Goal: Information Seeking & Learning: Learn about a topic

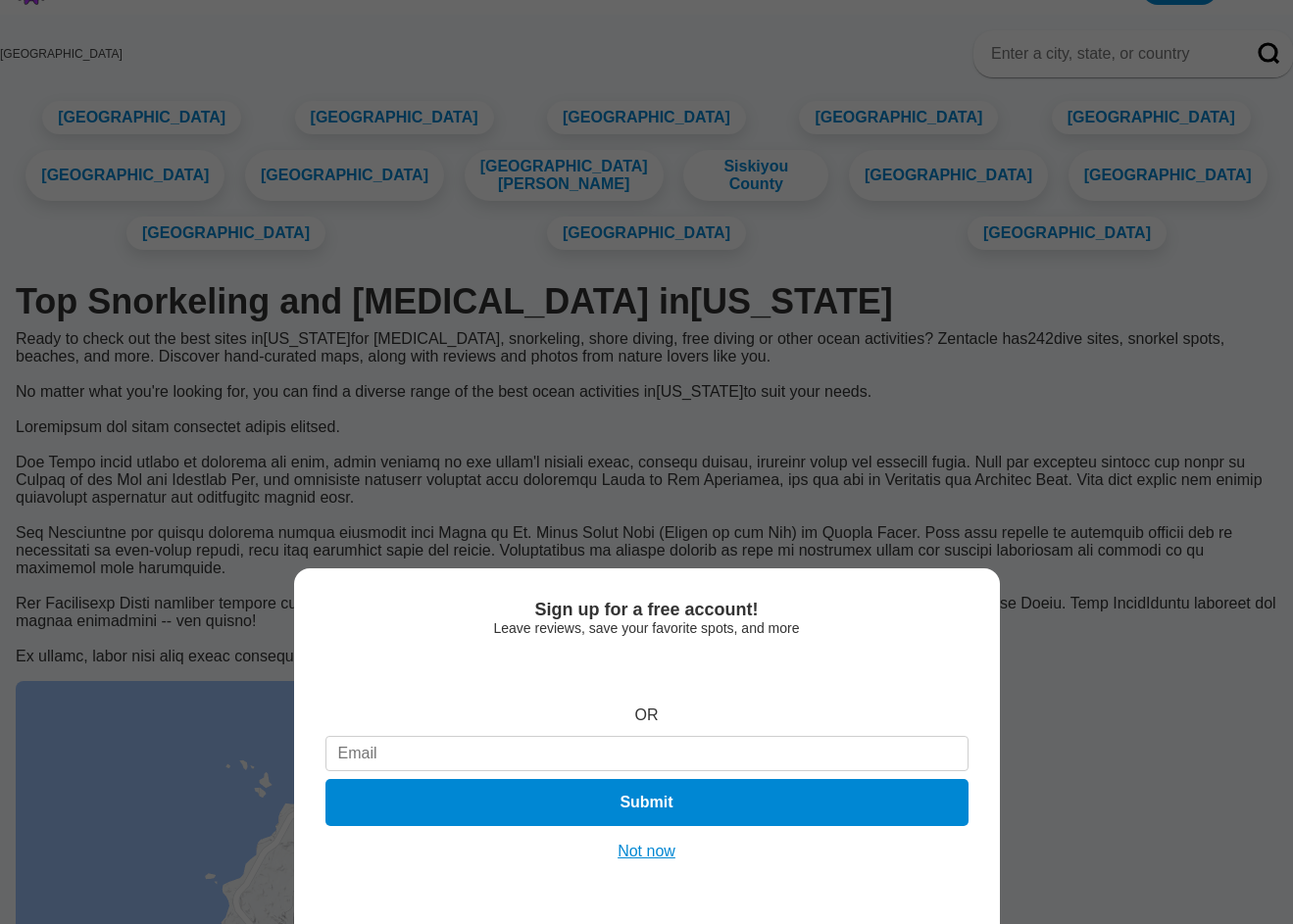
scroll to position [142, 0]
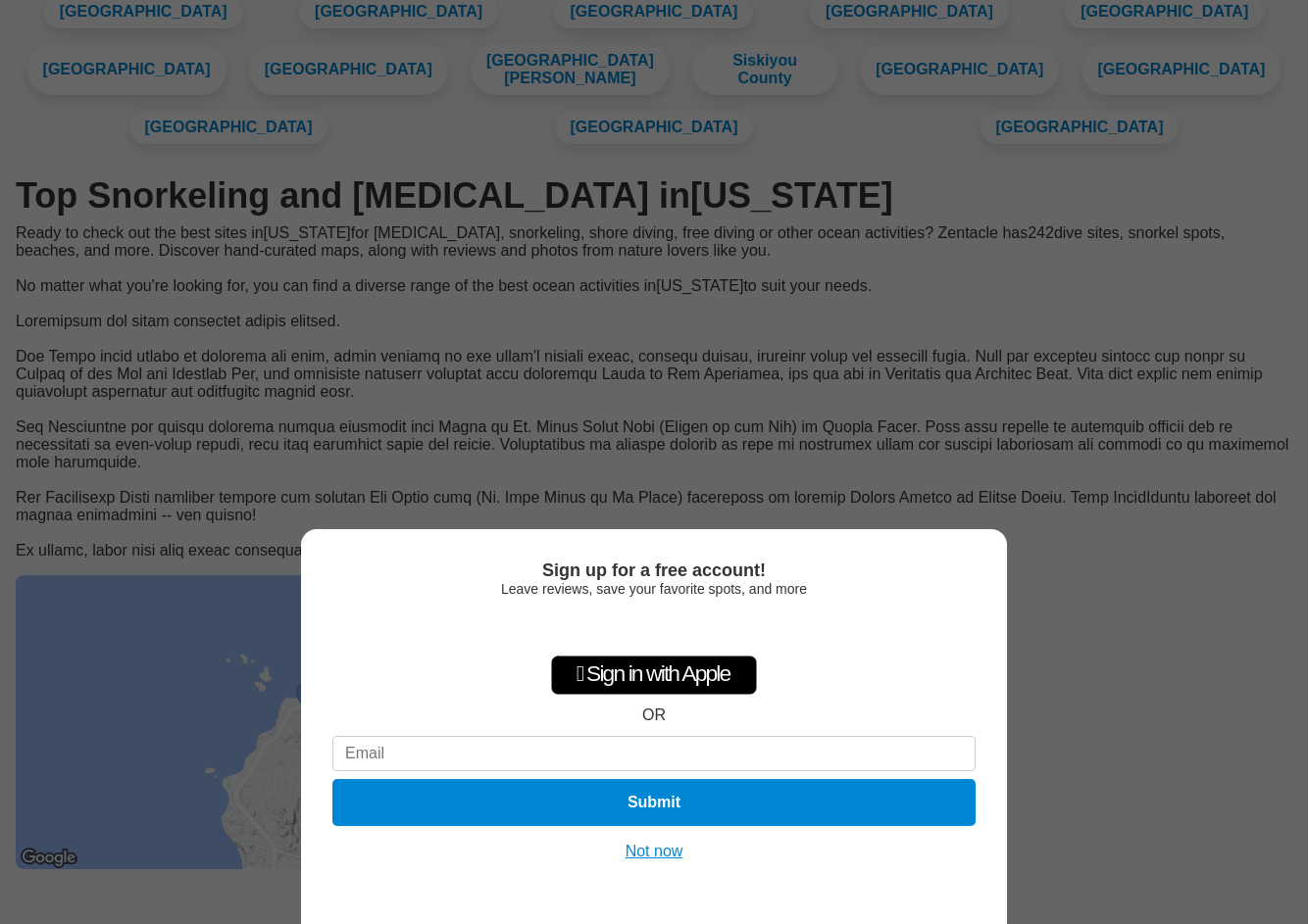
click at [629, 844] on button "Not now" at bounding box center [654, 852] width 69 height 20
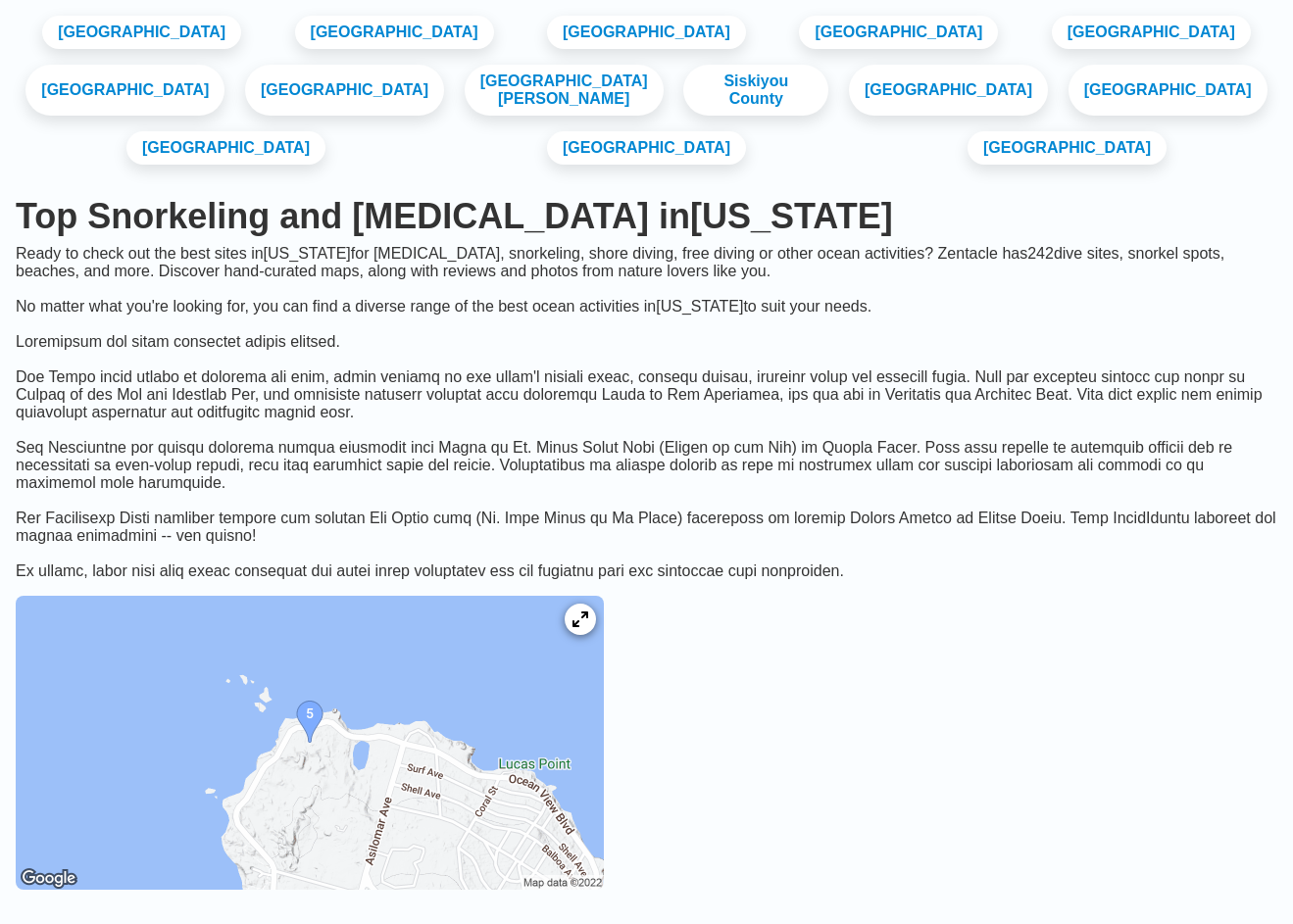
scroll to position [118, 0]
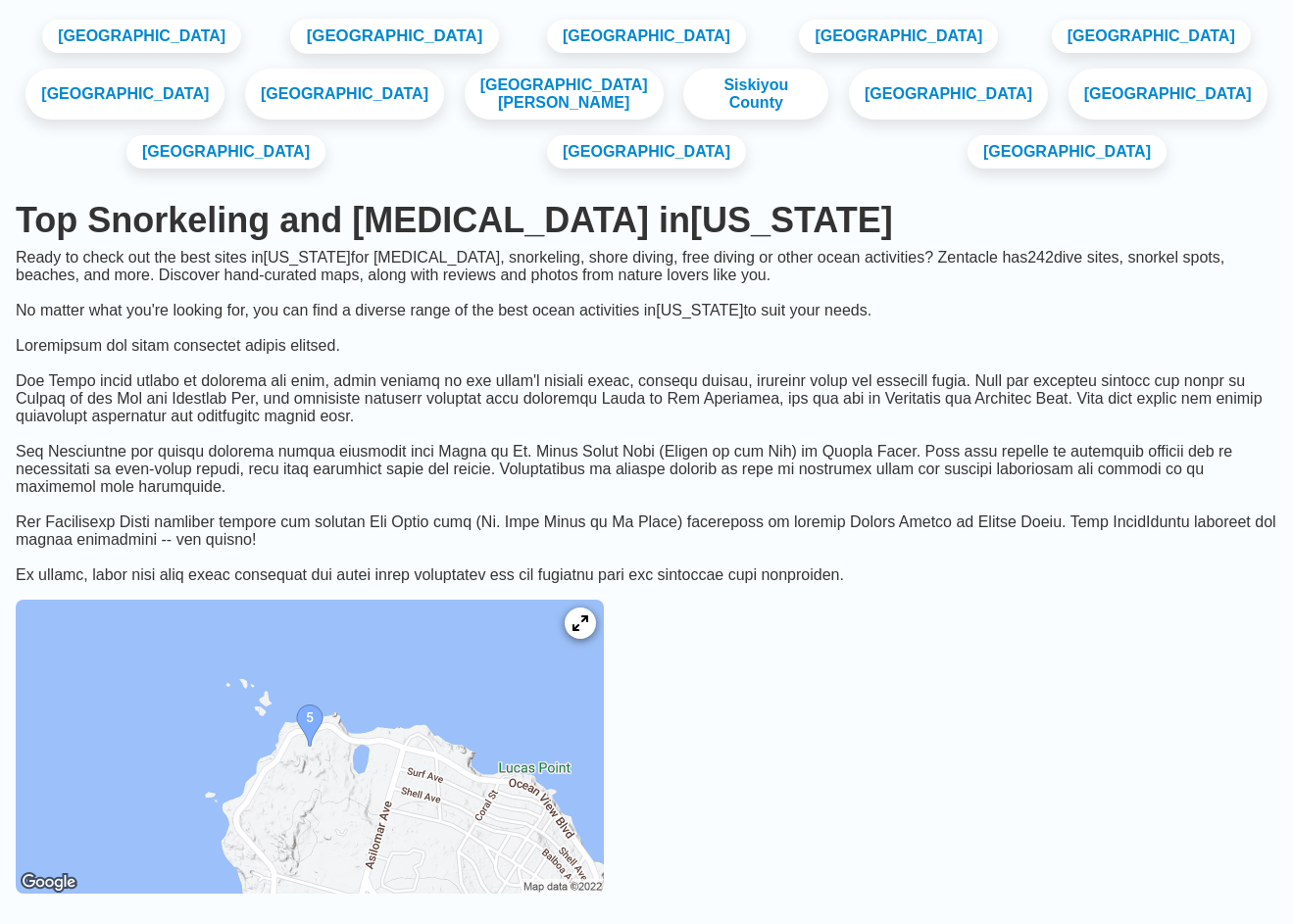
click at [322, 48] on link "[GEOGRAPHIC_DATA]" at bounding box center [394, 37] width 209 height 36
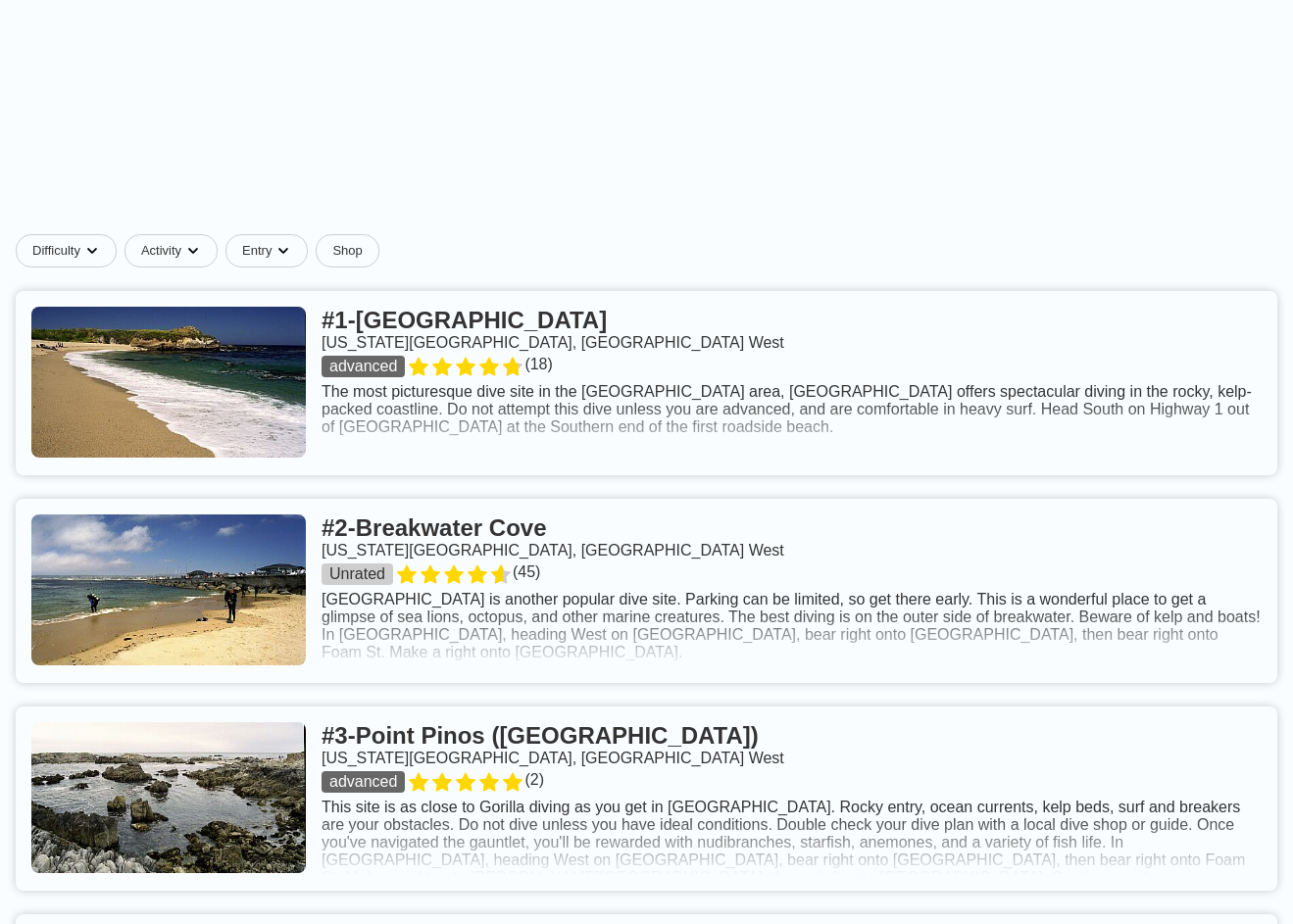
scroll to position [606, 0]
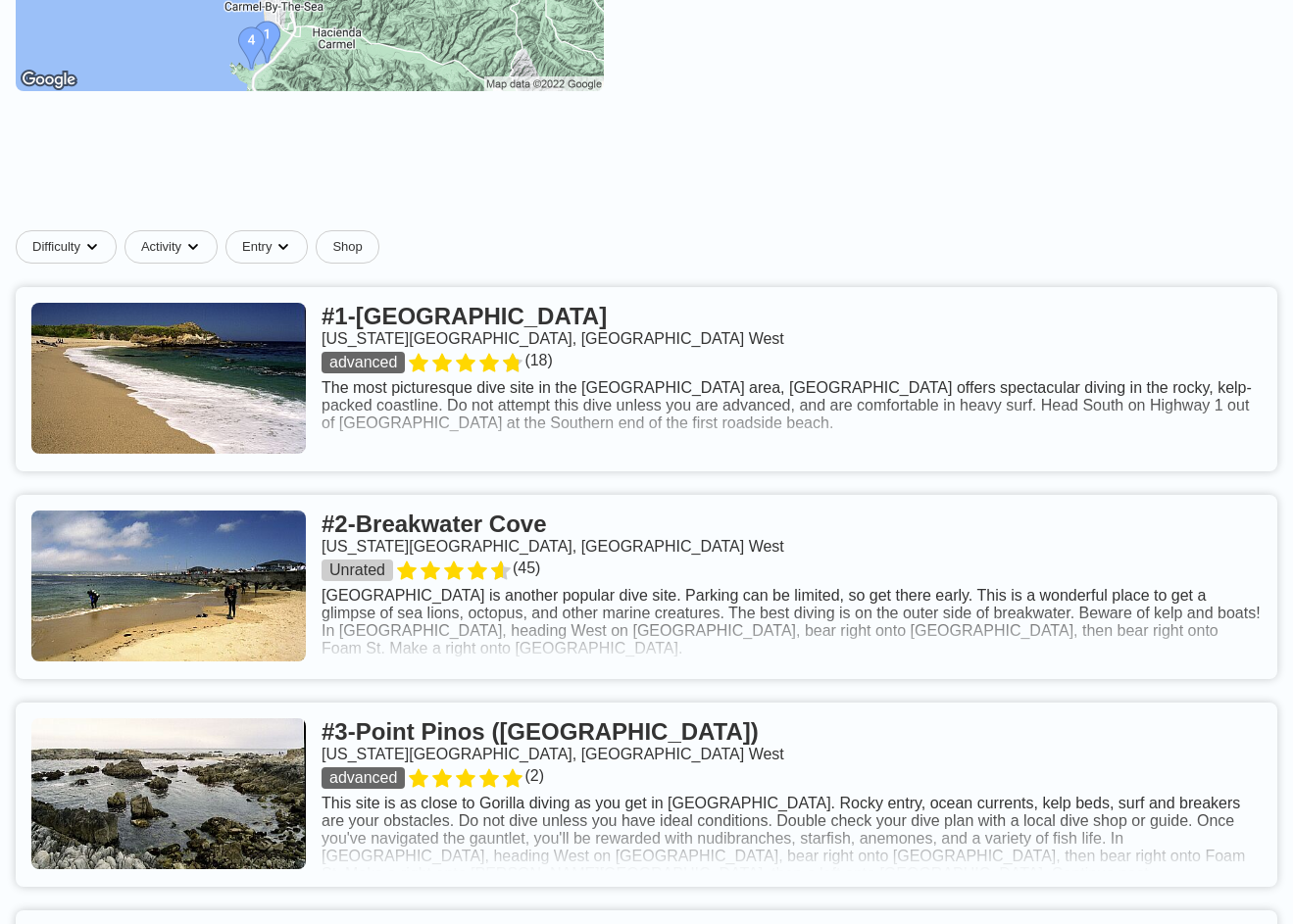
click at [742, 702] on link at bounding box center [646, 794] width 1261 height 184
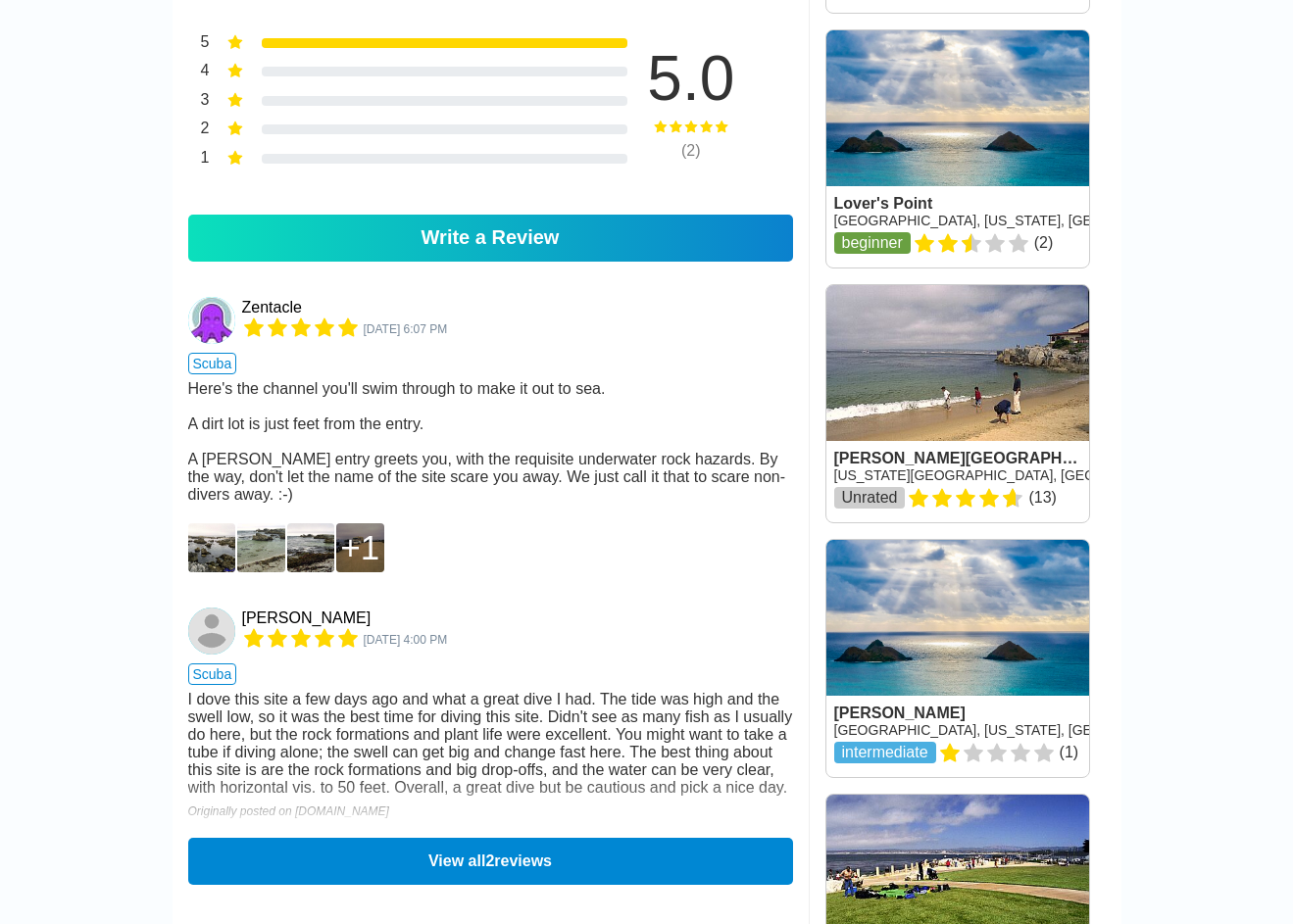
scroll to position [1505, 0]
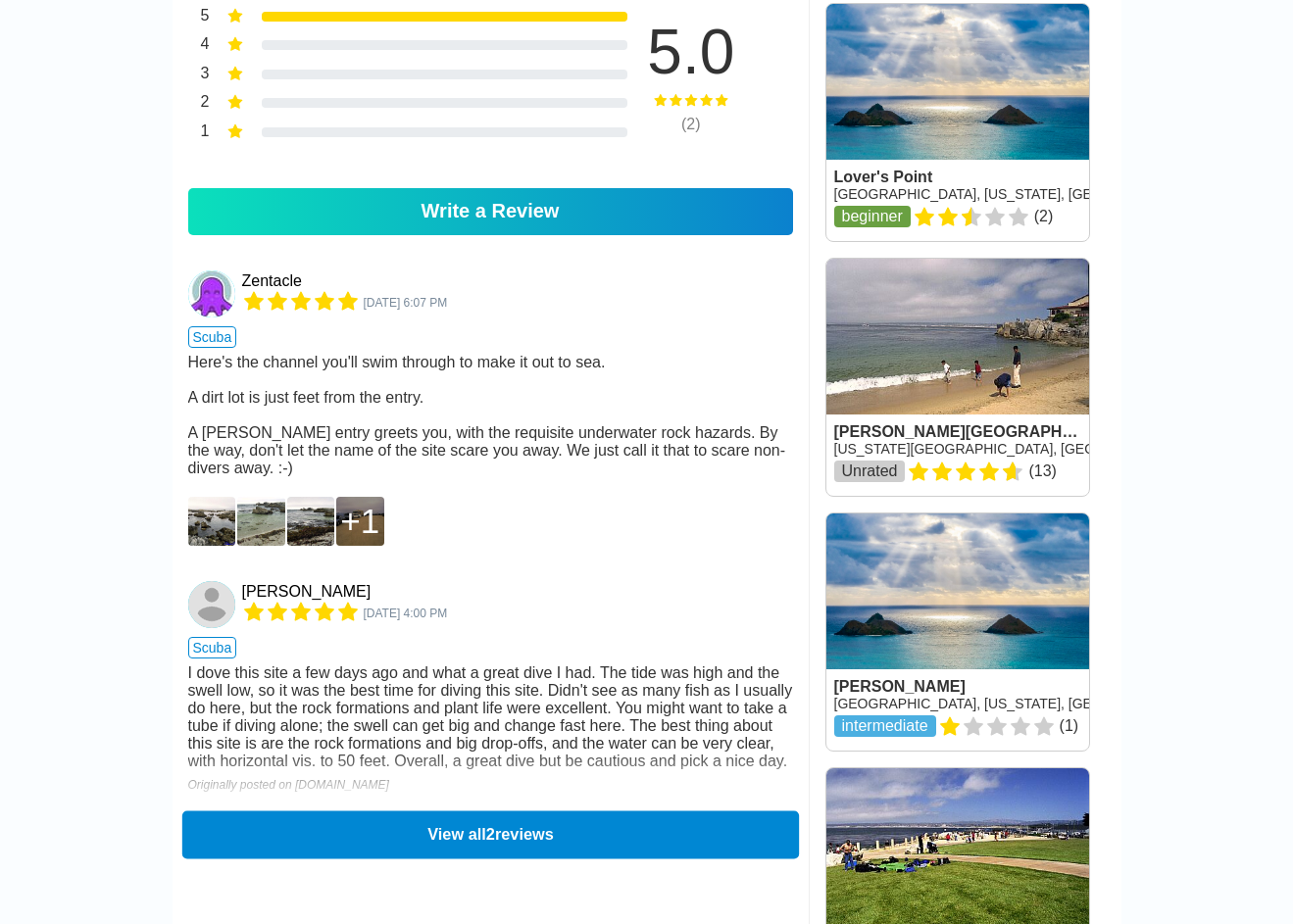
click at [416, 810] on button "View all 2 reviews" at bounding box center [489, 834] width 616 height 48
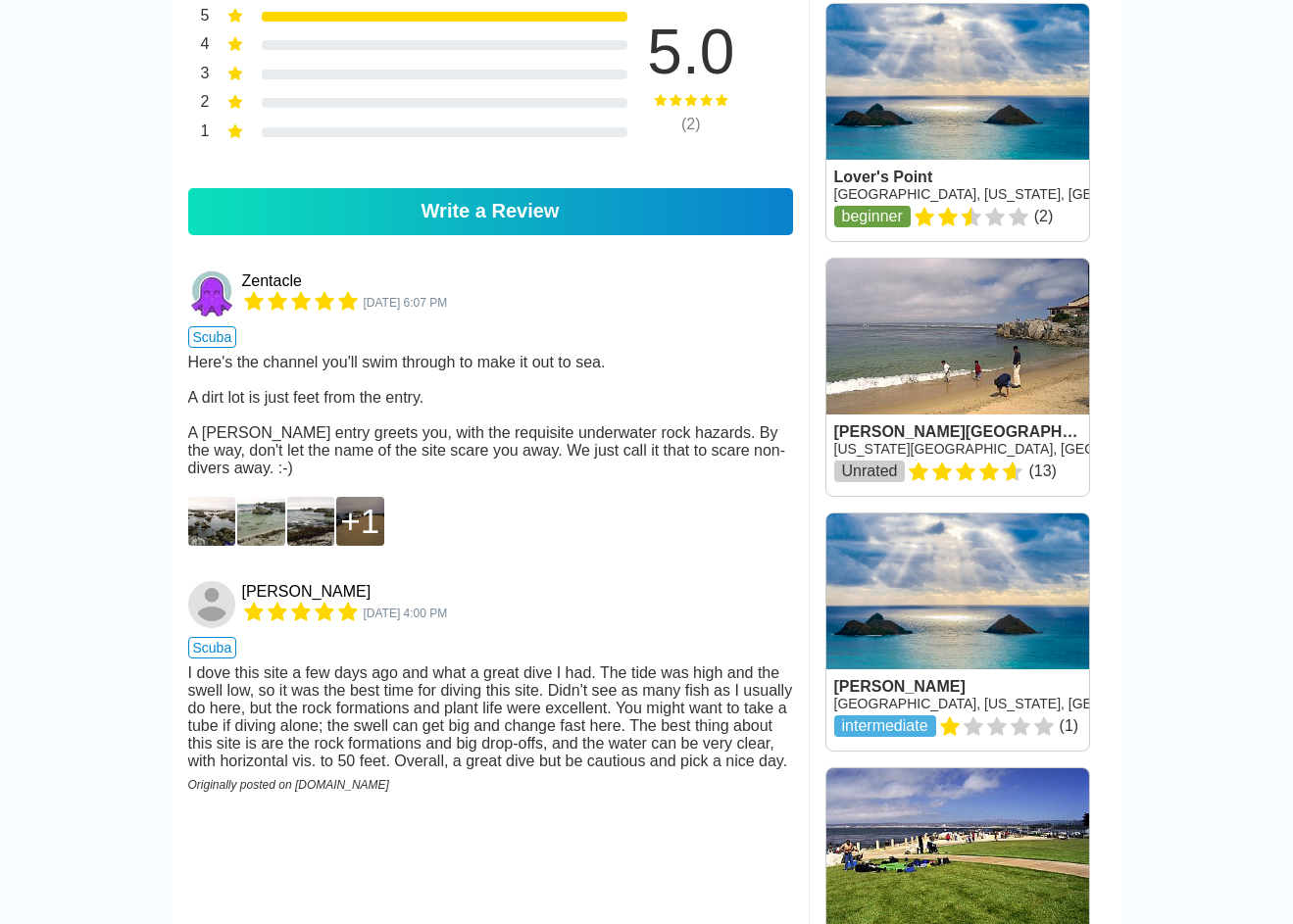
click at [212, 497] on img at bounding box center [212, 521] width 48 height 49
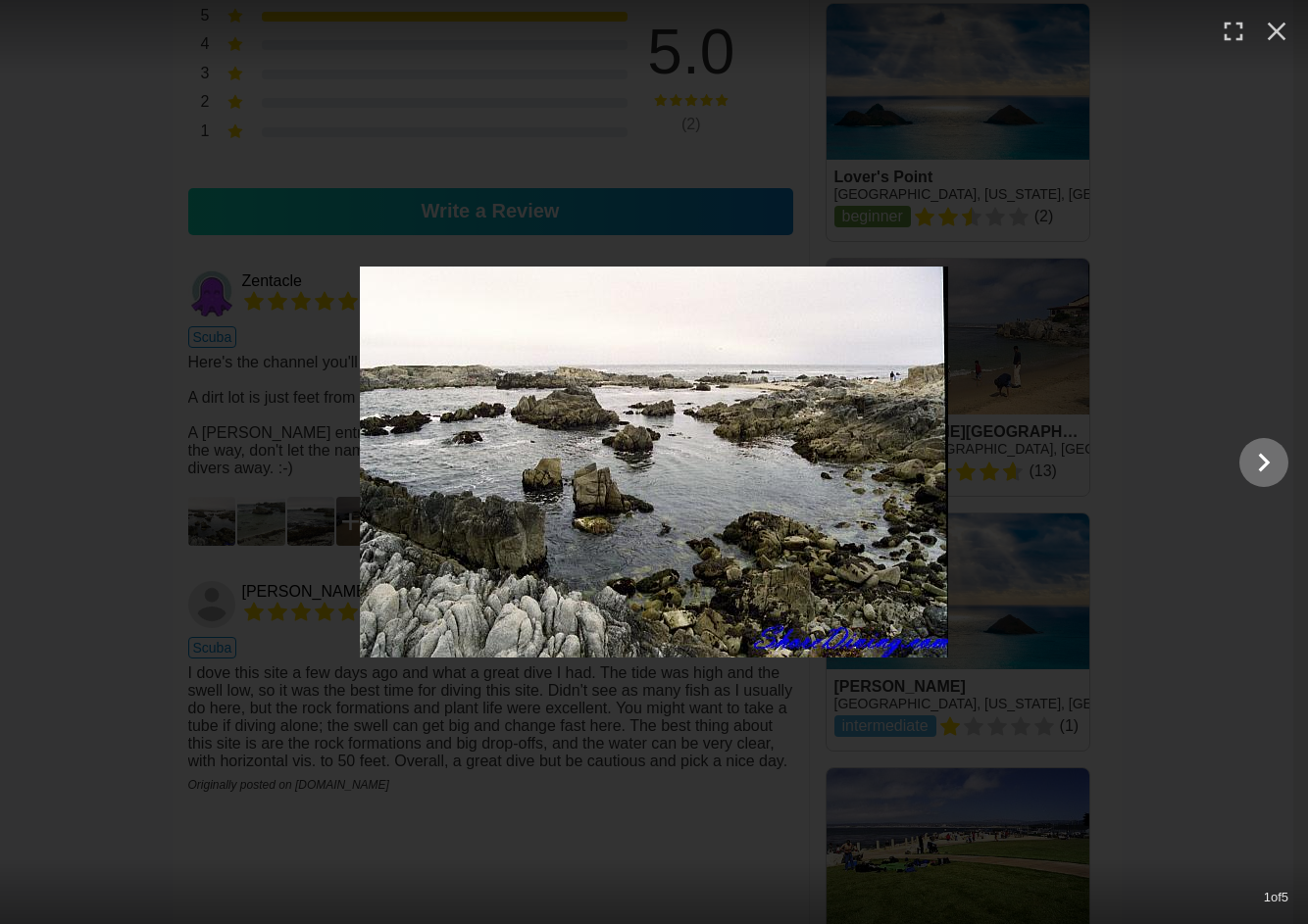
click at [1271, 457] on icon "Show slide 2 of 5" at bounding box center [1263, 463] width 38 height 47
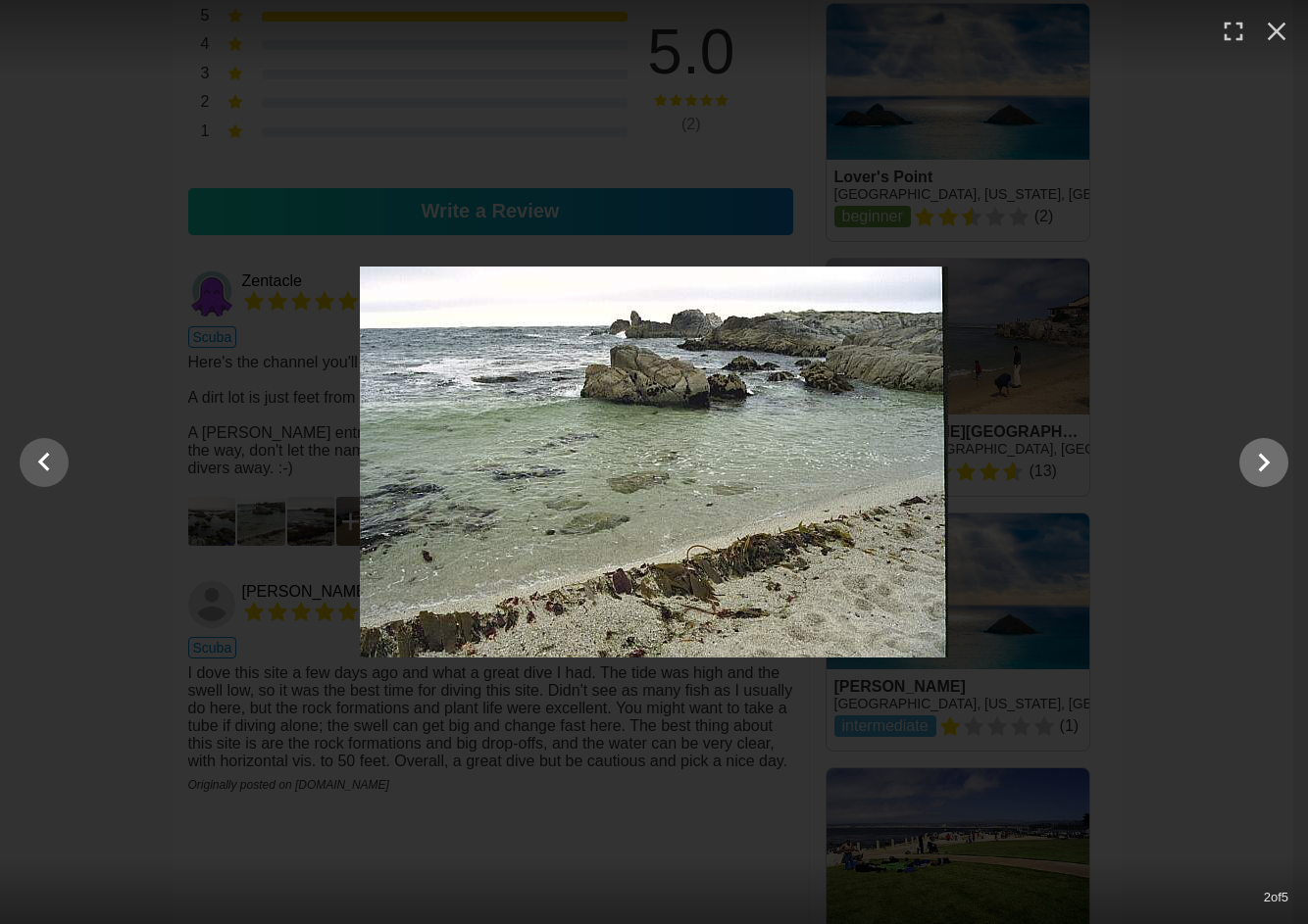
click at [1269, 457] on icon "Show slide 3 of 5" at bounding box center [1263, 463] width 38 height 47
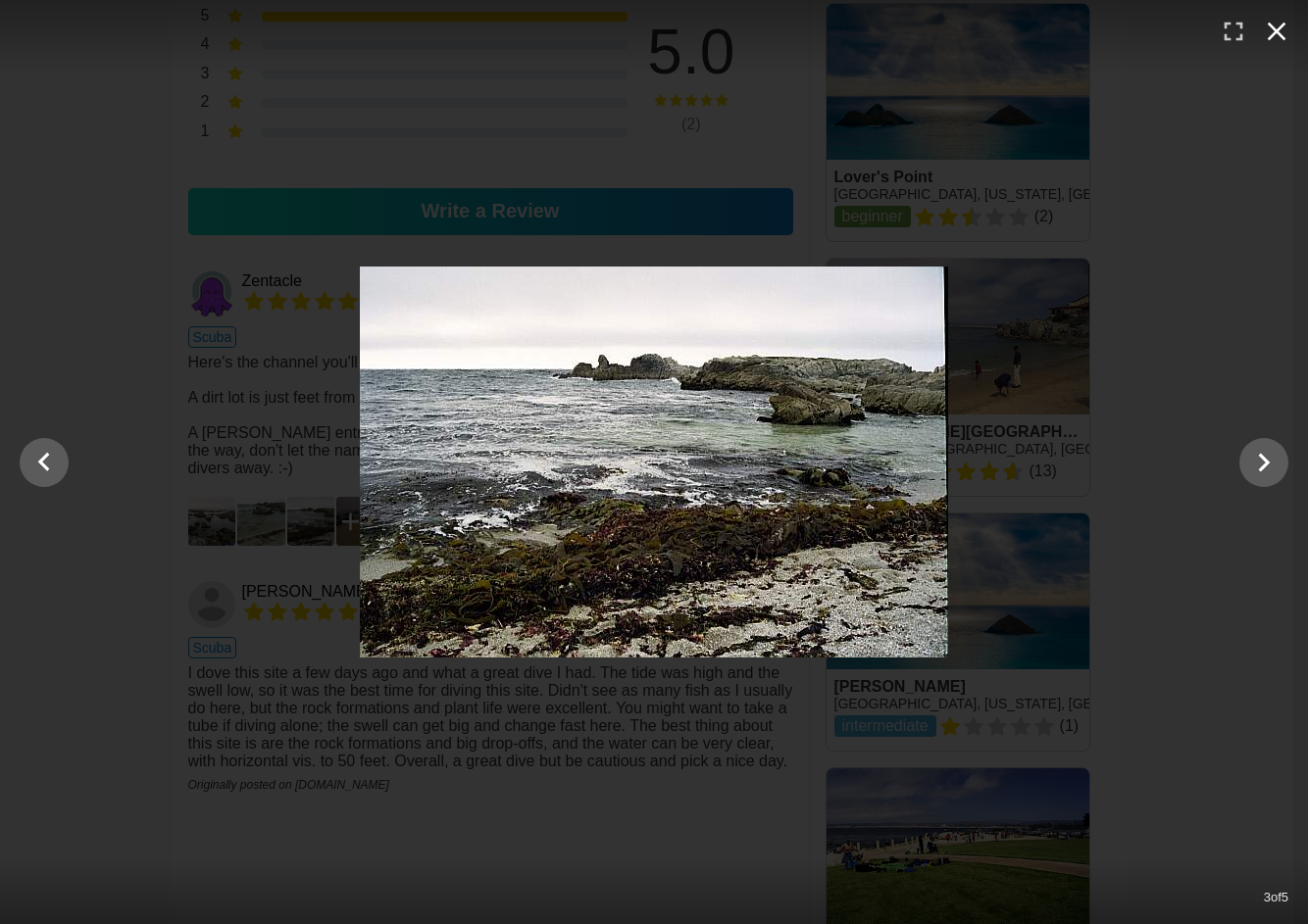
click at [1273, 34] on icon "button" at bounding box center [1276, 32] width 19 height 19
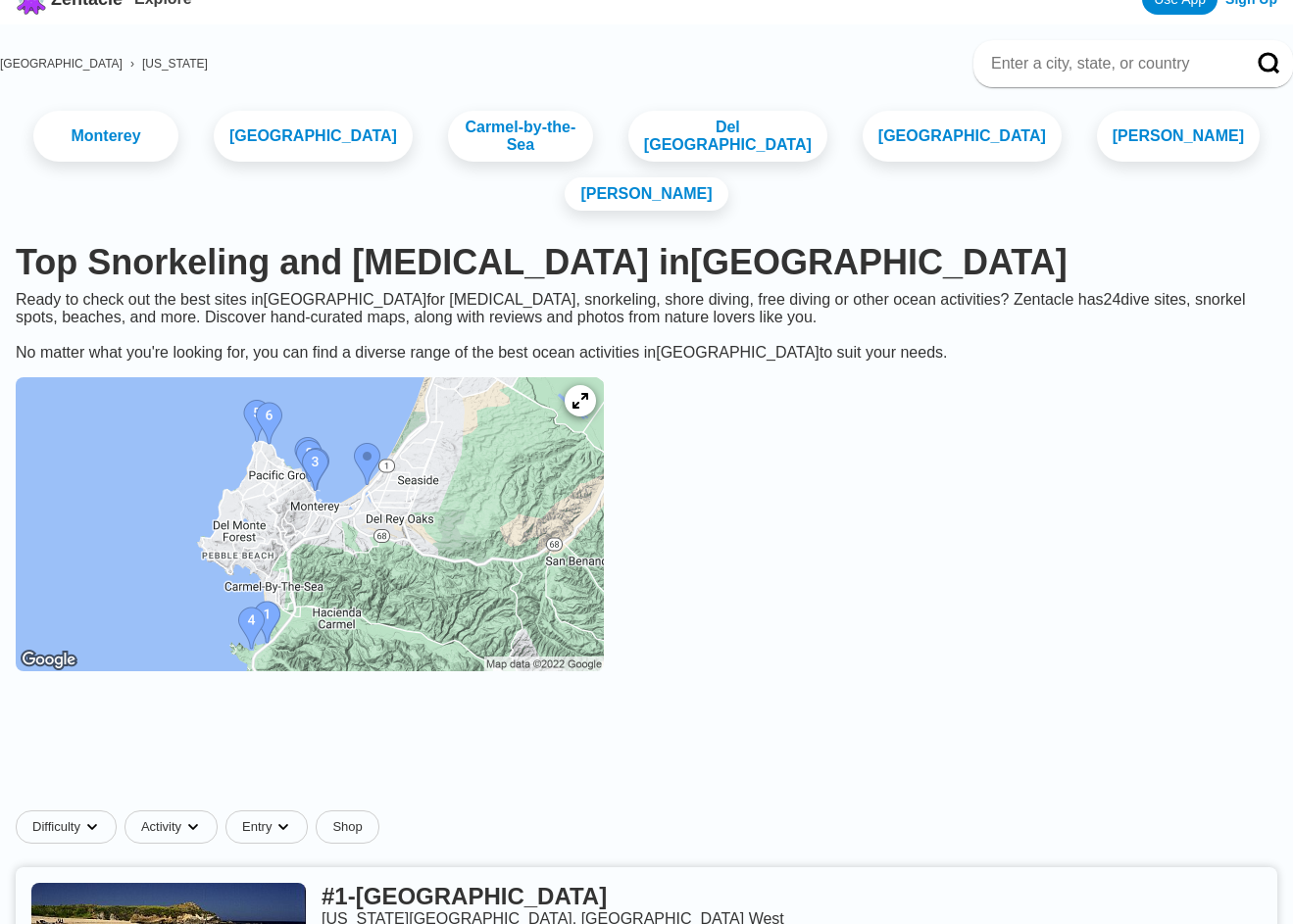
scroll to position [57, 0]
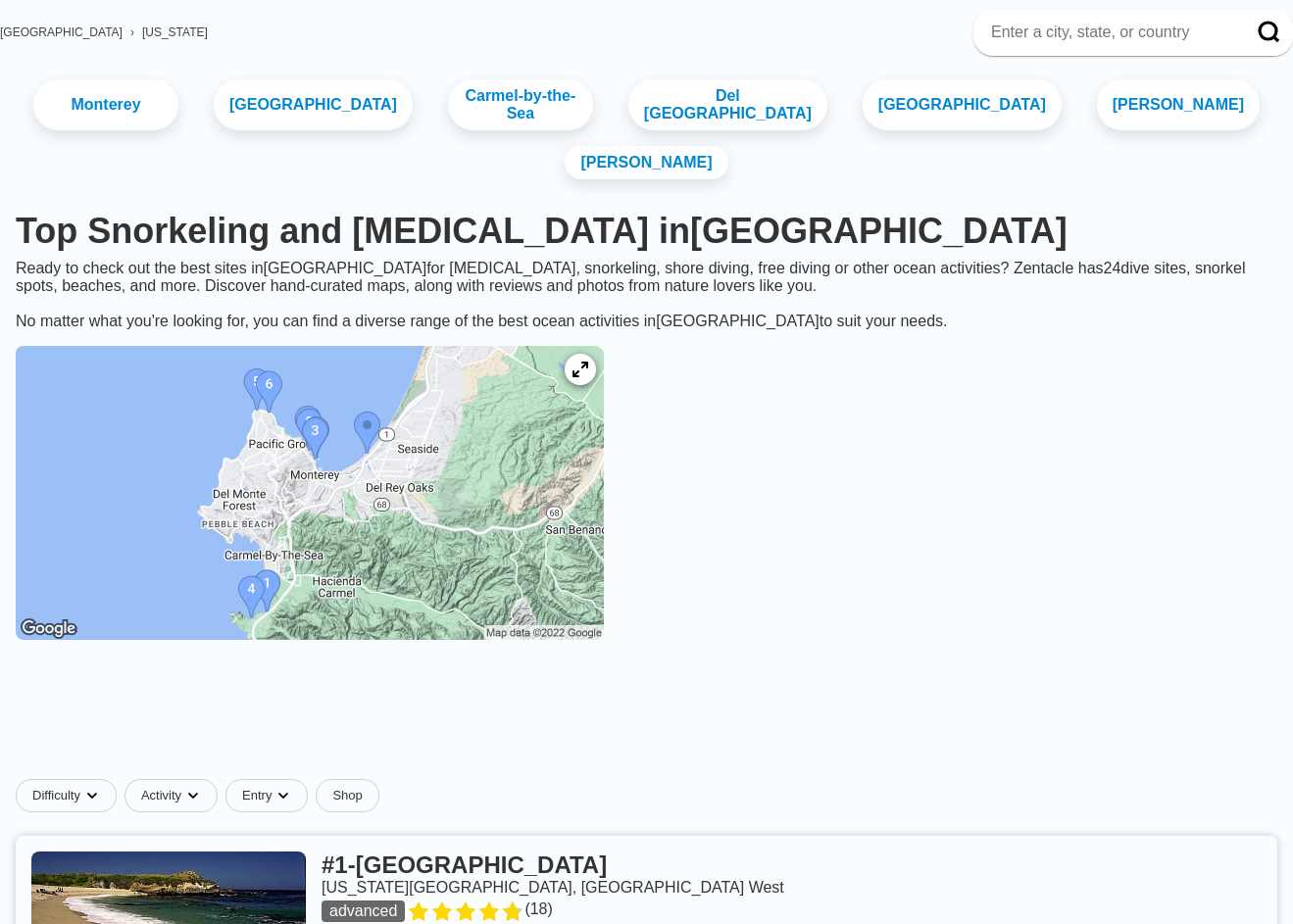
click at [590, 497] on img at bounding box center [310, 493] width 588 height 294
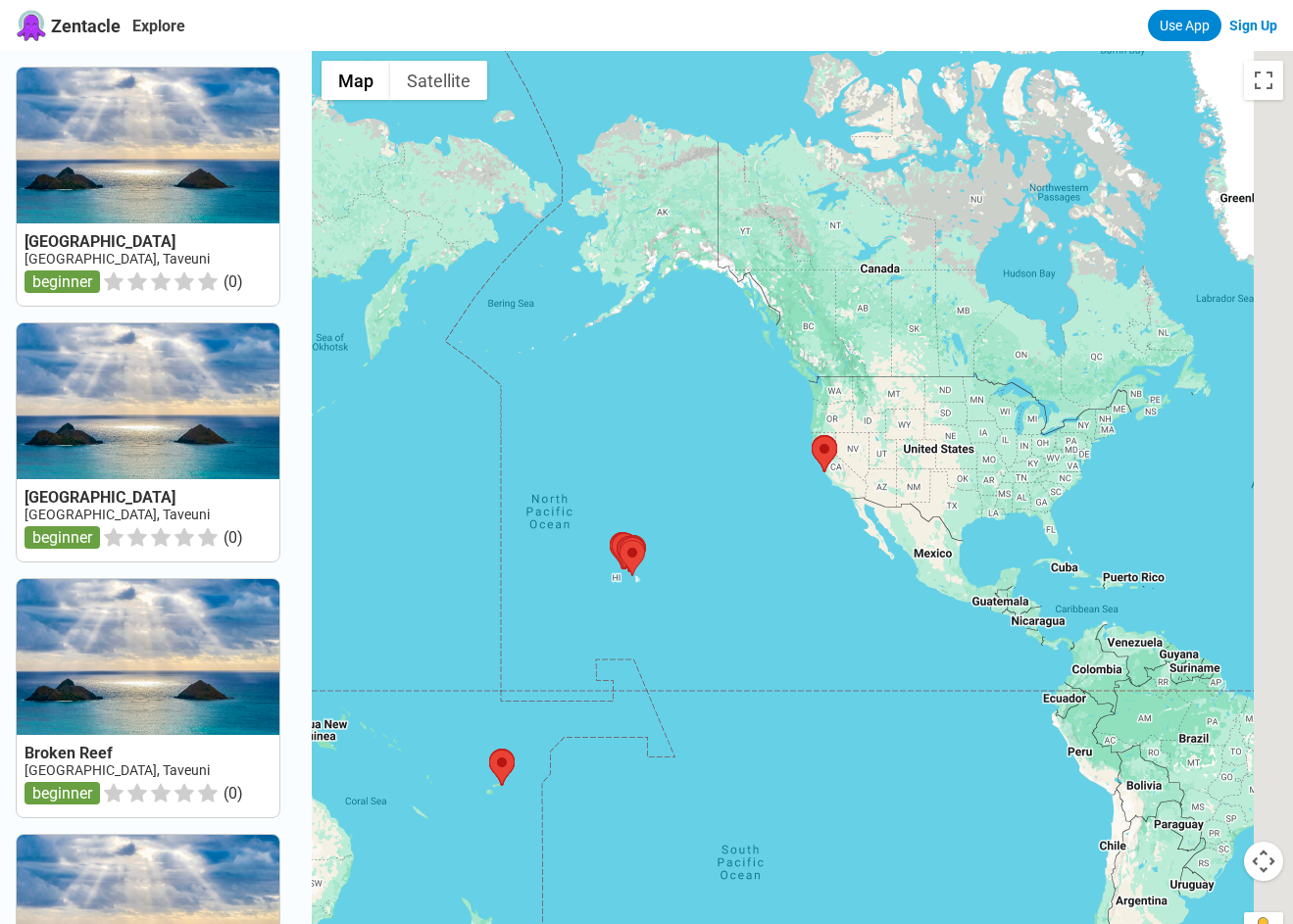
drag, startPoint x: 1140, startPoint y: 416, endPoint x: 779, endPoint y: 568, distance: 391.7
click at [780, 567] on div at bounding box center [802, 513] width 981 height 924
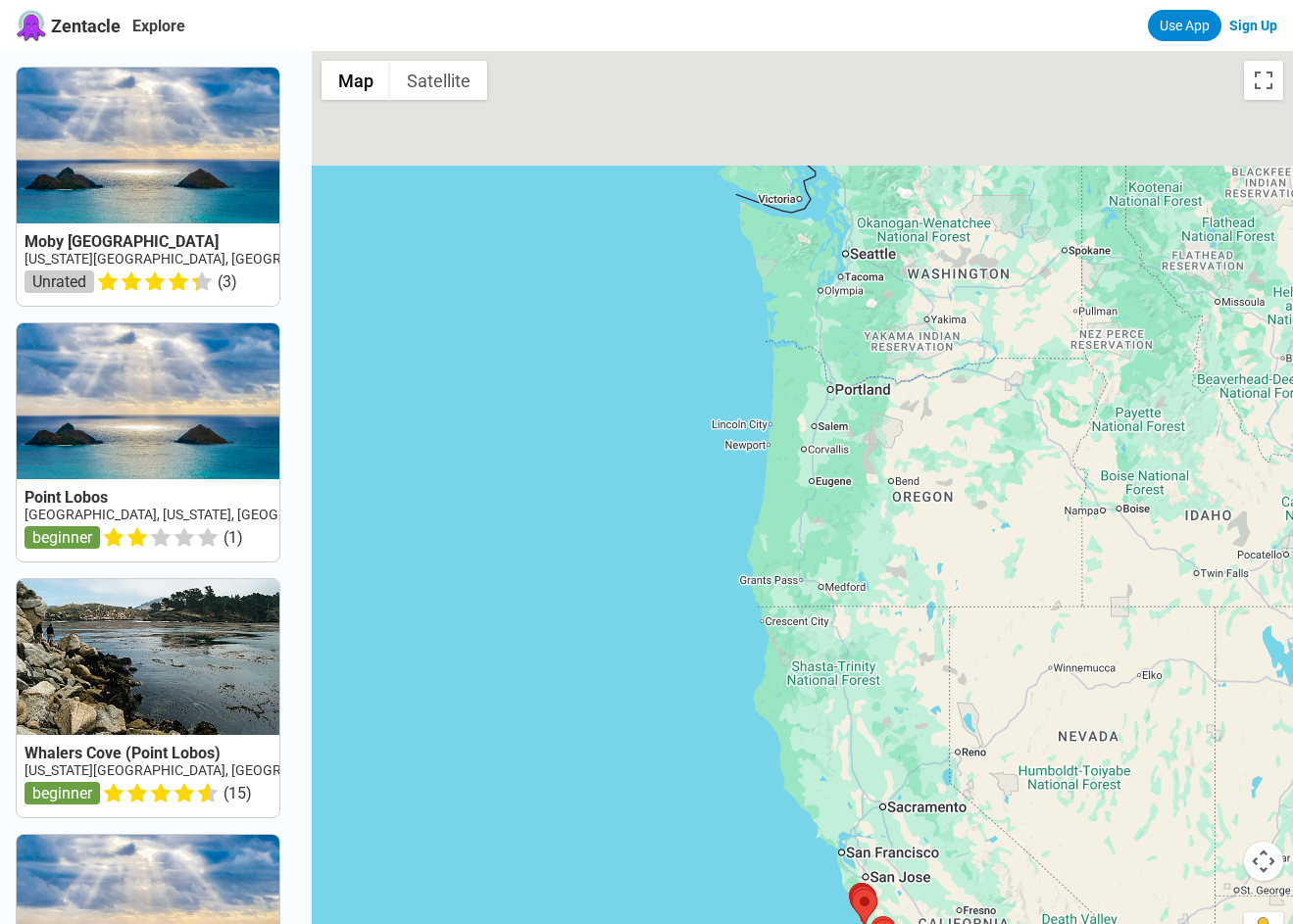
drag, startPoint x: 811, startPoint y: 182, endPoint x: 863, endPoint y: 601, distance: 422.2
click at [863, 614] on div at bounding box center [802, 513] width 981 height 924
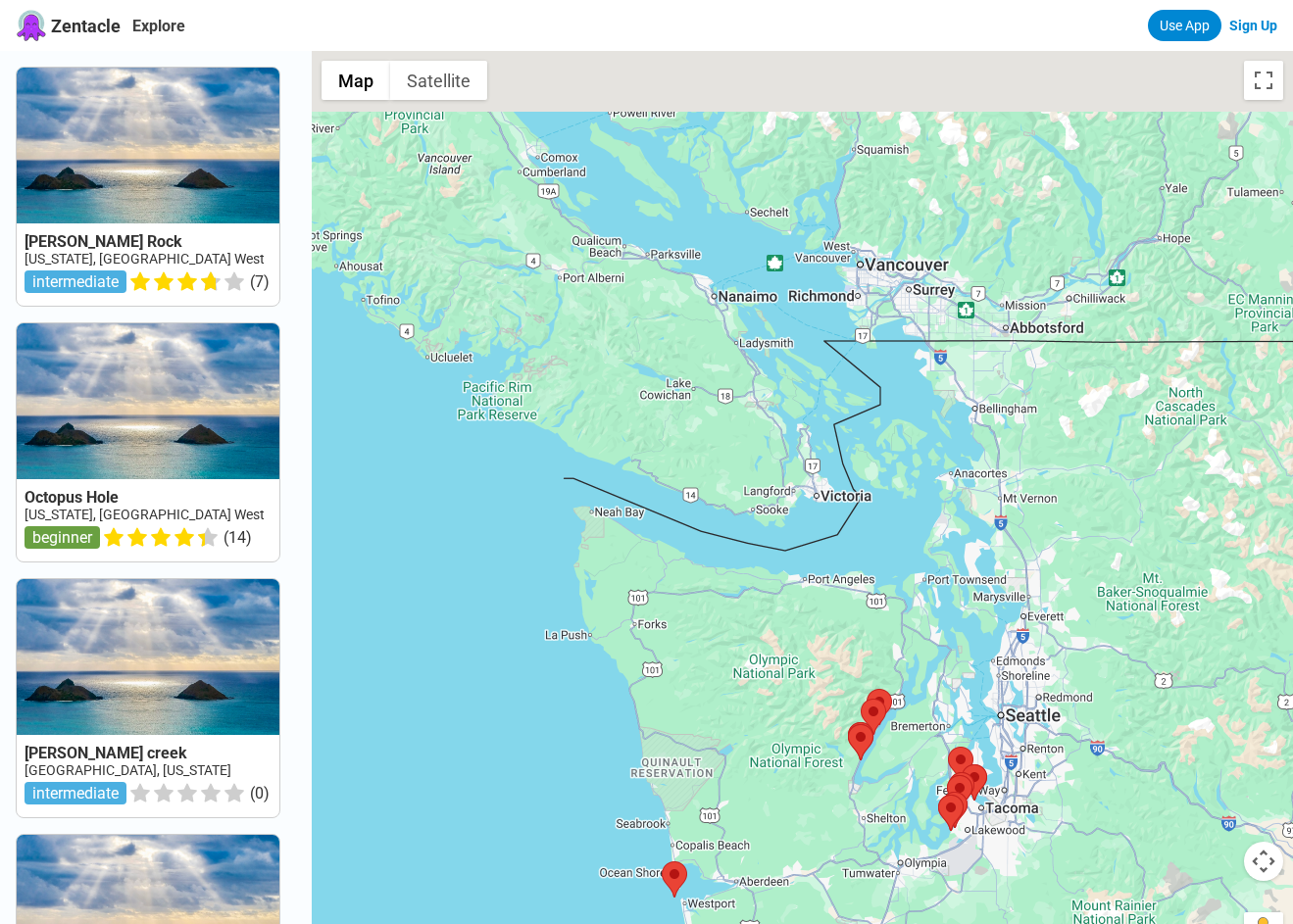
drag, startPoint x: 868, startPoint y: 241, endPoint x: 930, endPoint y: 544, distance: 309.3
click at [930, 533] on div at bounding box center [802, 513] width 981 height 924
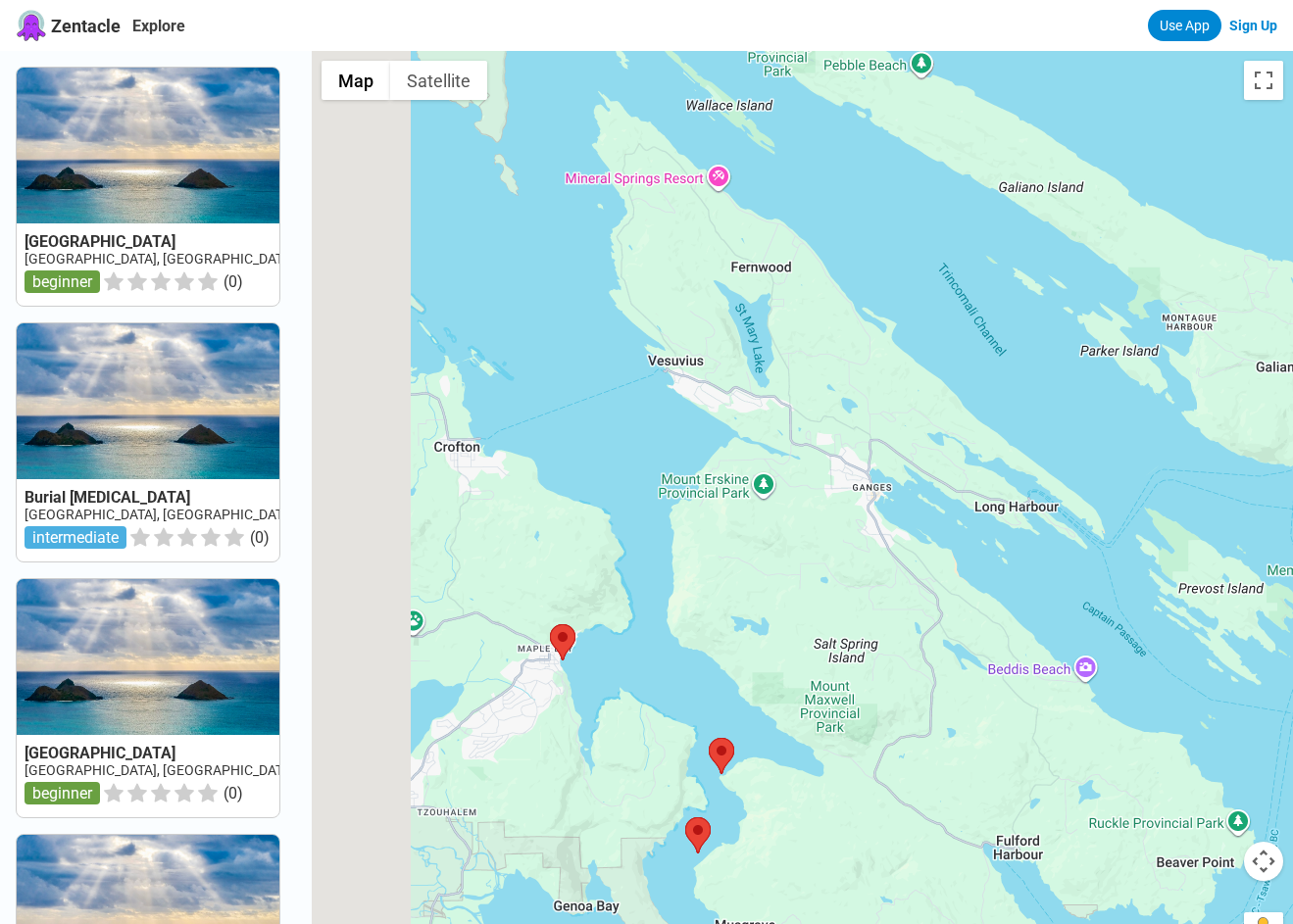
drag, startPoint x: 688, startPoint y: 645, endPoint x: 996, endPoint y: 617, distance: 309.3
click at [996, 617] on div at bounding box center [802, 513] width 981 height 924
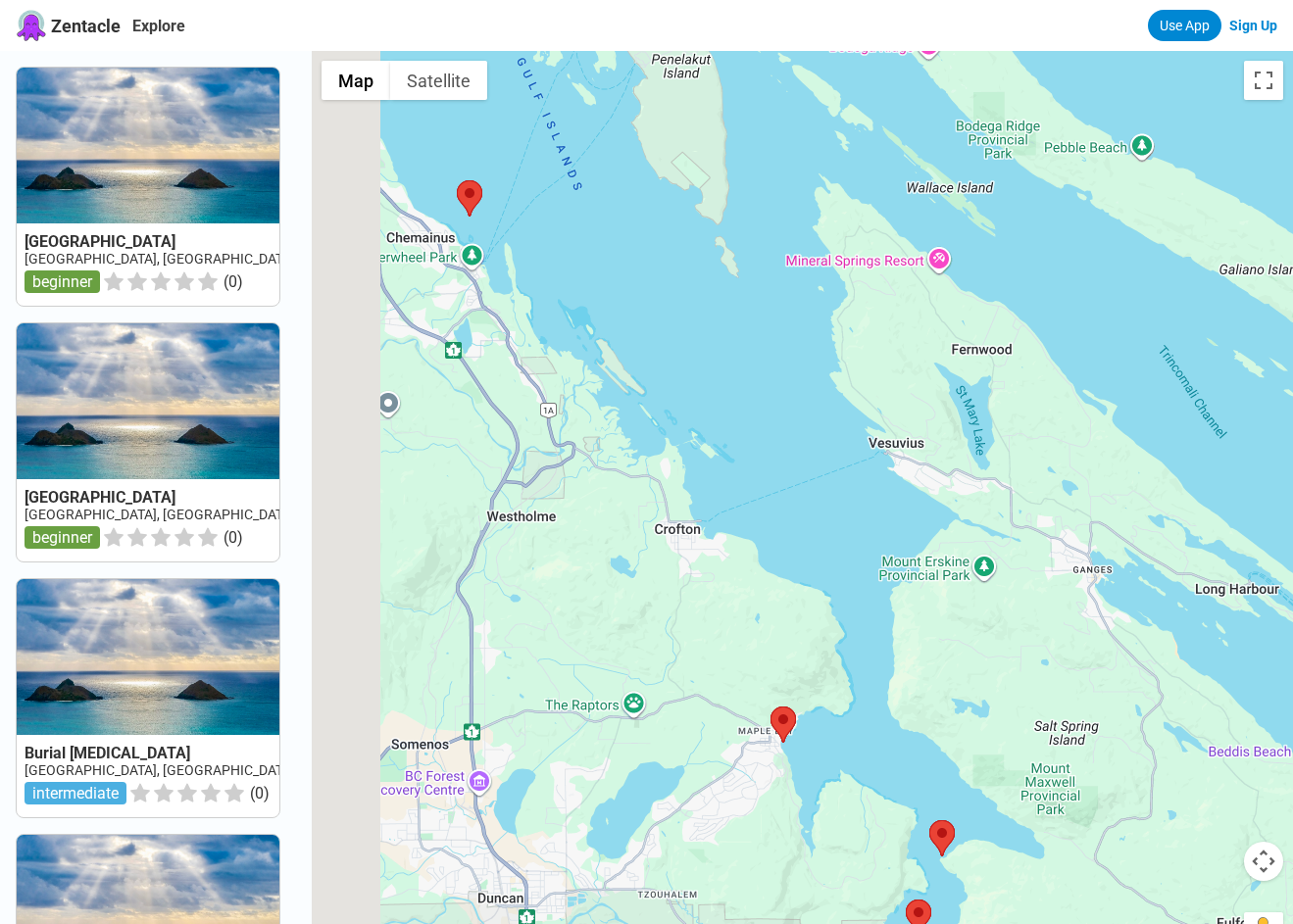
drag, startPoint x: 791, startPoint y: 648, endPoint x: 1051, endPoint y: 823, distance: 313.4
click at [1050, 825] on div at bounding box center [802, 513] width 981 height 924
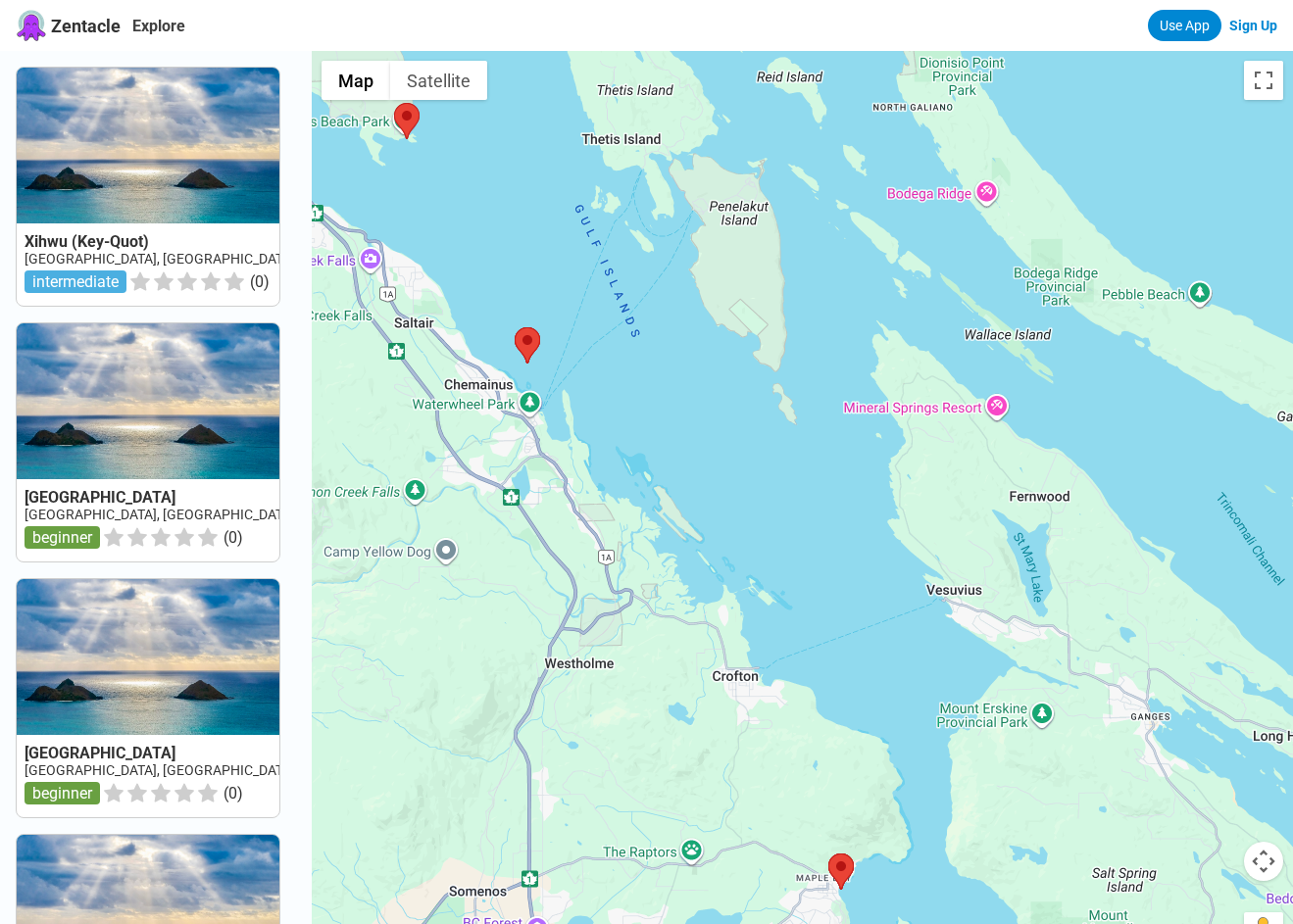
drag, startPoint x: 785, startPoint y: 482, endPoint x: 793, endPoint y: 524, distance: 42.8
click at [792, 514] on div at bounding box center [802, 513] width 981 height 924
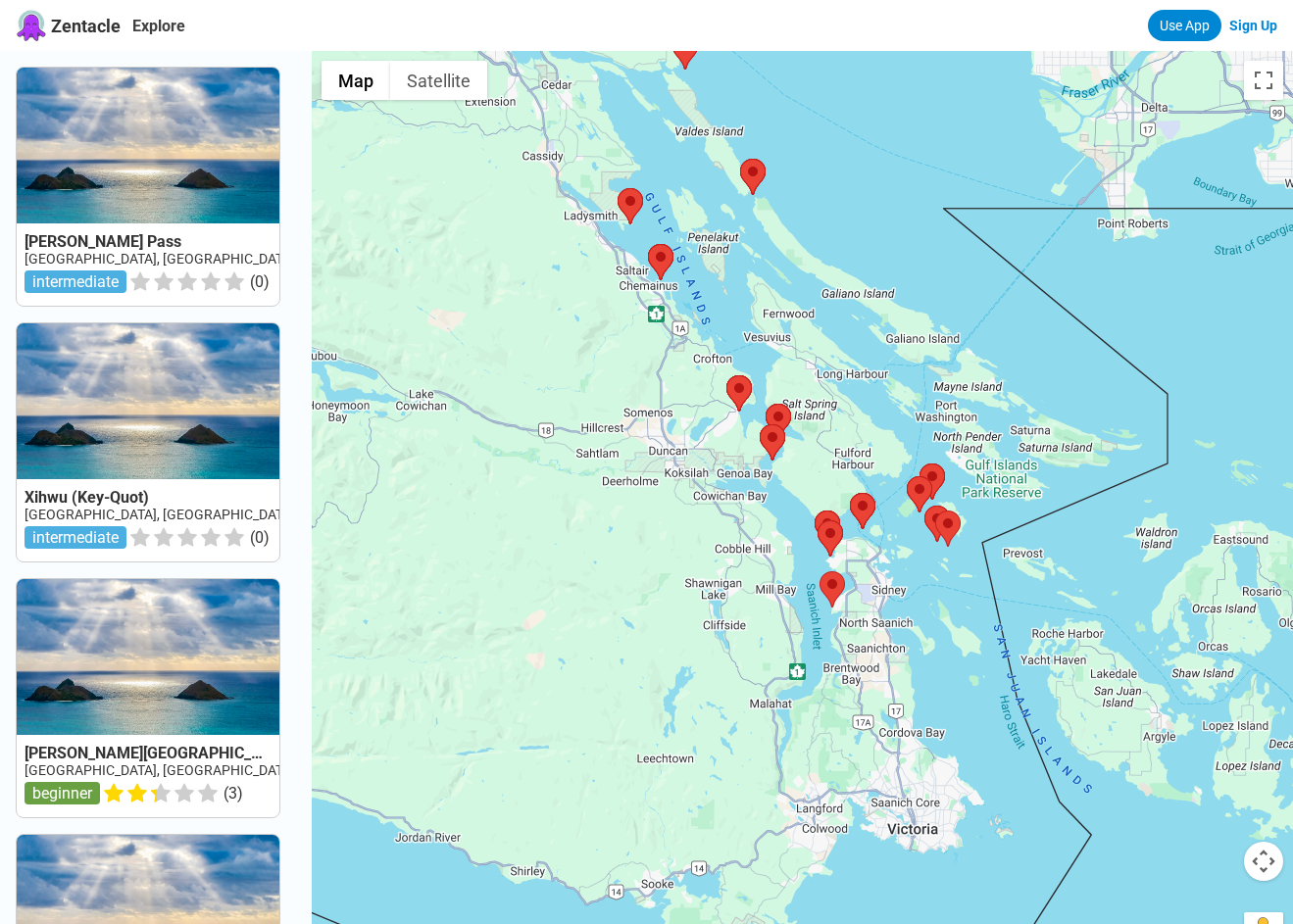
drag, startPoint x: 794, startPoint y: 581, endPoint x: 736, endPoint y: 345, distance: 243.0
click at [736, 345] on div at bounding box center [802, 513] width 981 height 924
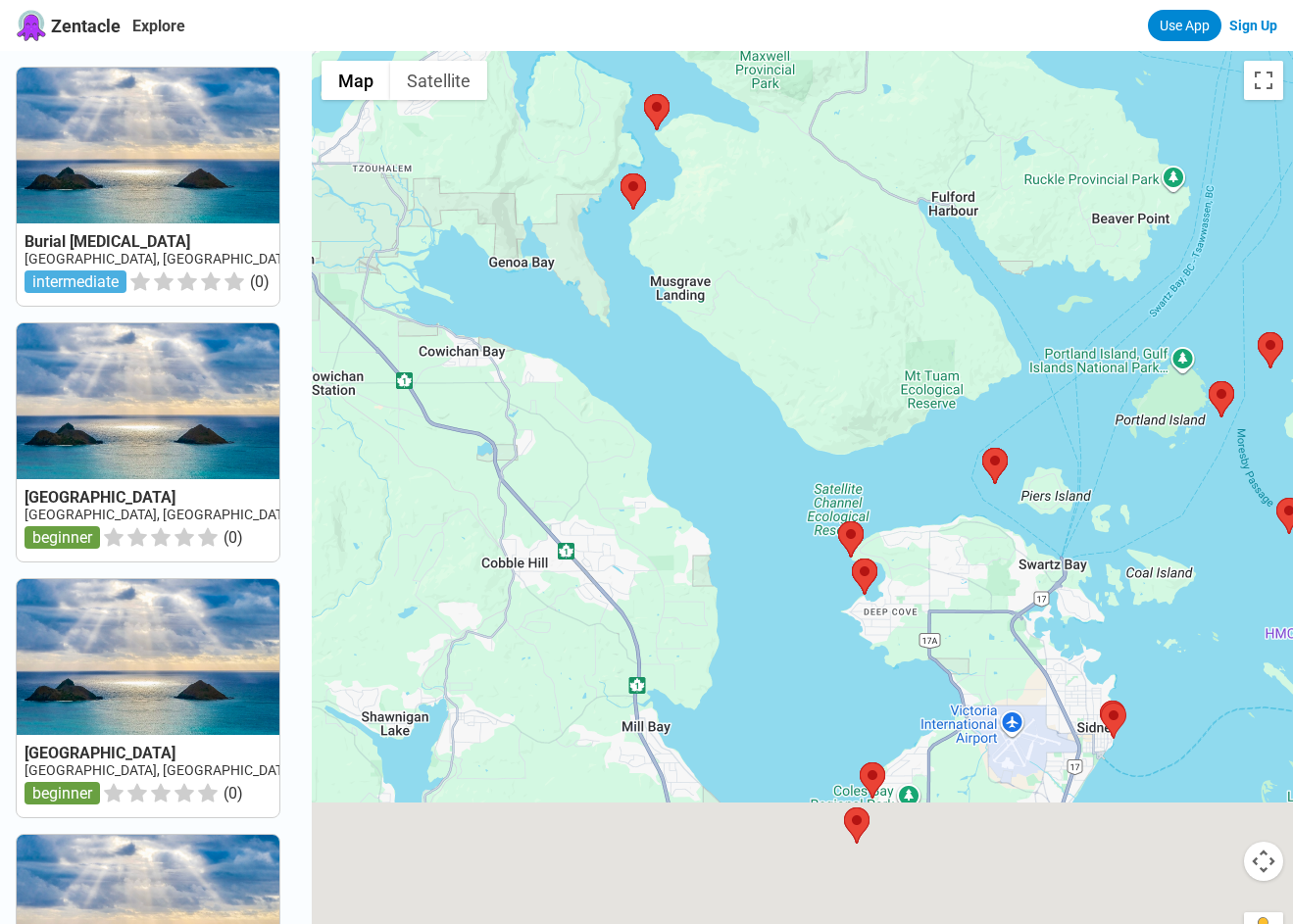
drag, startPoint x: 777, startPoint y: 588, endPoint x: 548, endPoint y: 265, distance: 395.9
click at [548, 265] on div at bounding box center [802, 513] width 981 height 924
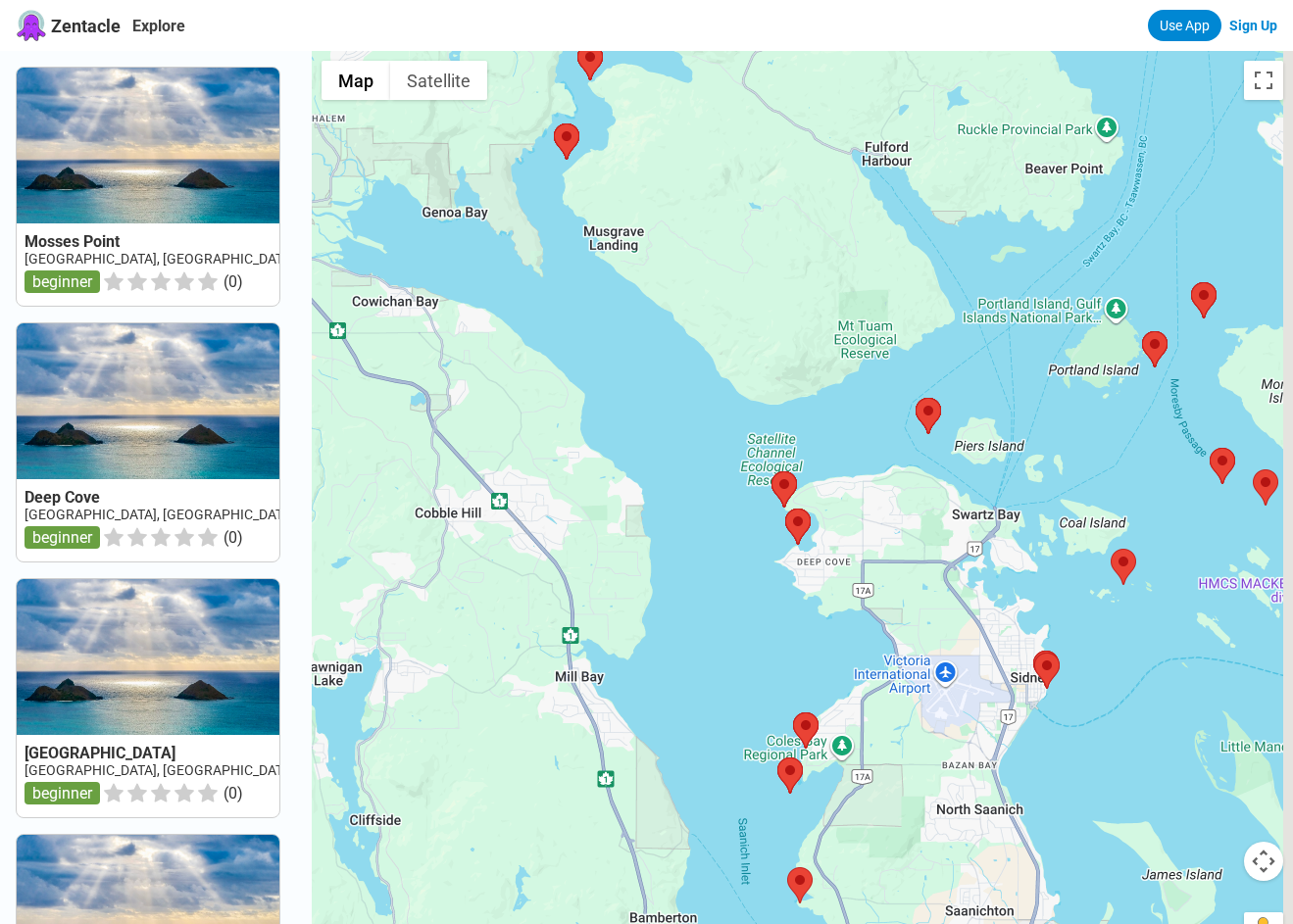
drag, startPoint x: 813, startPoint y: 422, endPoint x: 765, endPoint y: 413, distance: 48.8
click at [765, 413] on div at bounding box center [802, 513] width 981 height 924
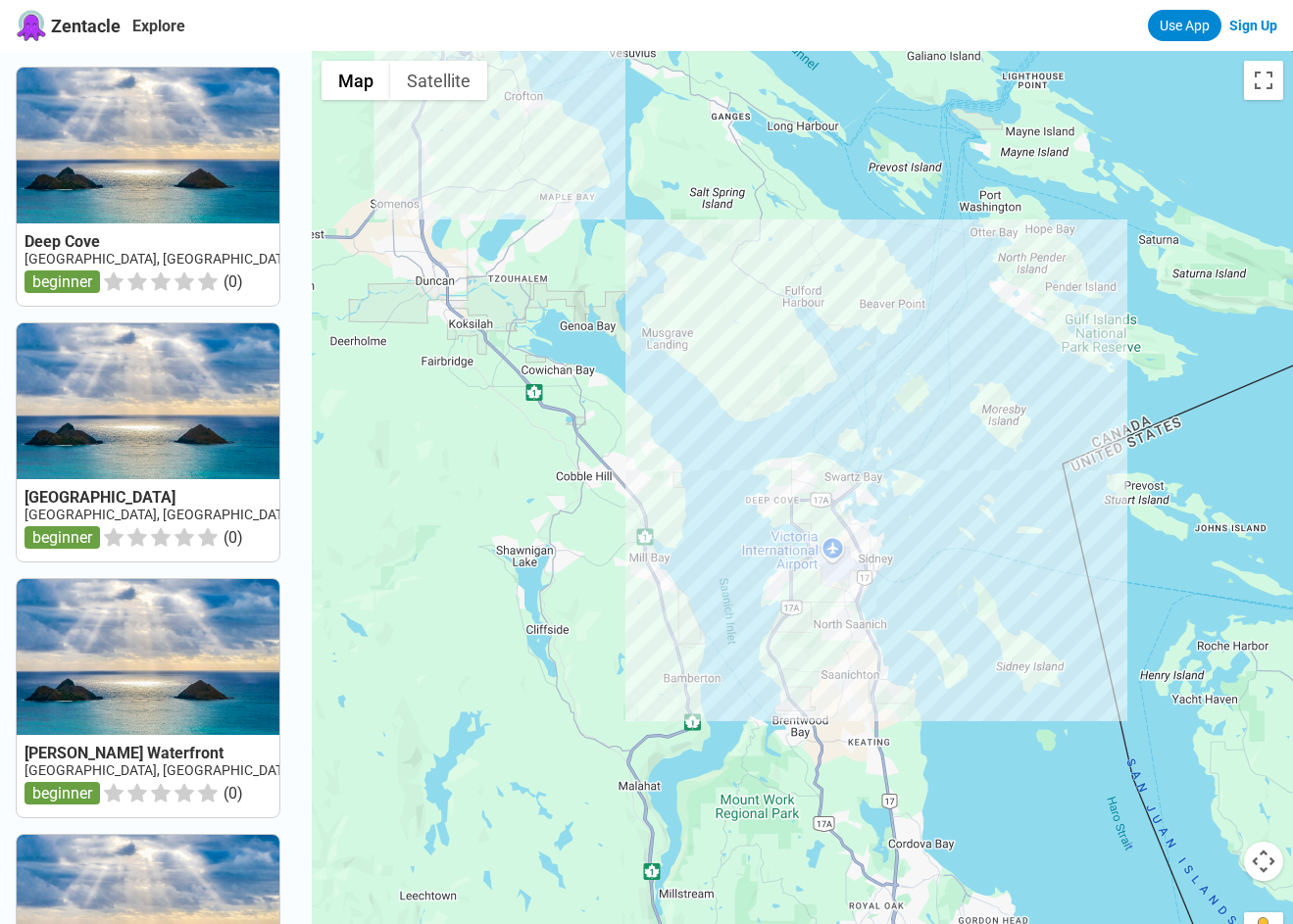
drag, startPoint x: 727, startPoint y: 368, endPoint x: 873, endPoint y: 742, distance: 401.5
click at [874, 742] on div at bounding box center [802, 513] width 981 height 924
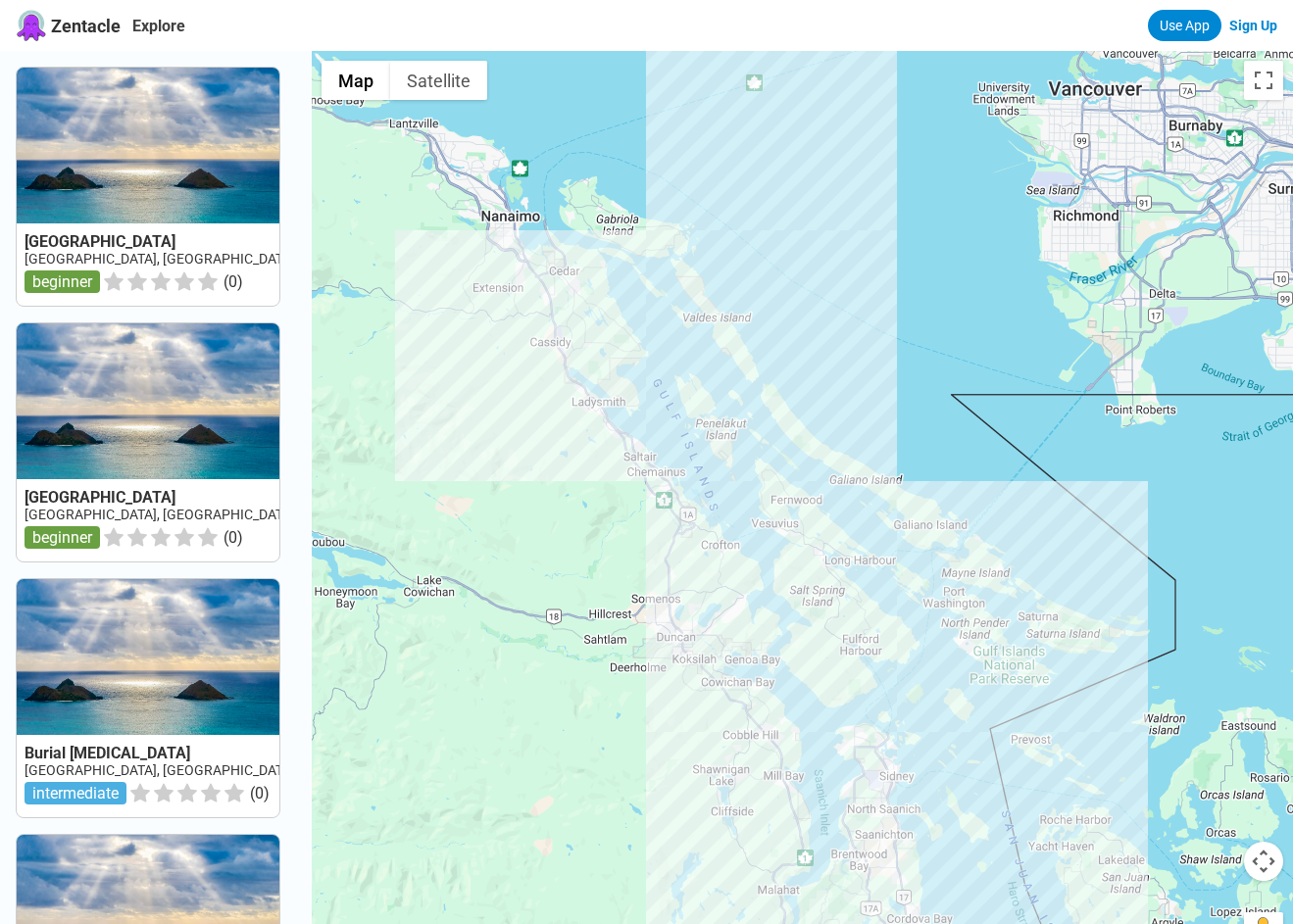
drag, startPoint x: 673, startPoint y: 296, endPoint x: 914, endPoint y: 665, distance: 440.7
click at [914, 665] on div at bounding box center [802, 513] width 981 height 924
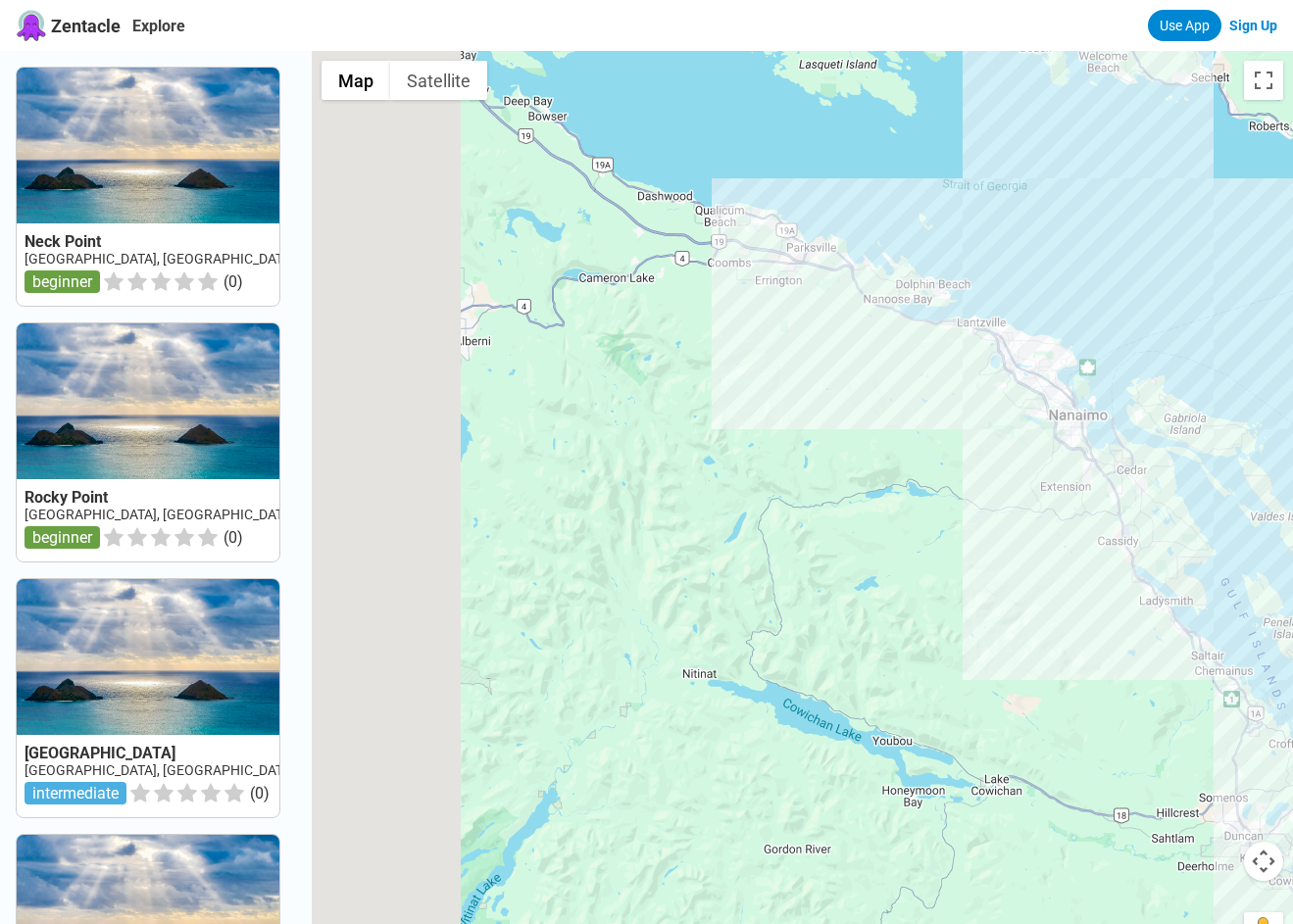
drag, startPoint x: 734, startPoint y: 529, endPoint x: 1028, endPoint y: 220, distance: 426.5
click at [1013, 242] on div at bounding box center [802, 513] width 981 height 924
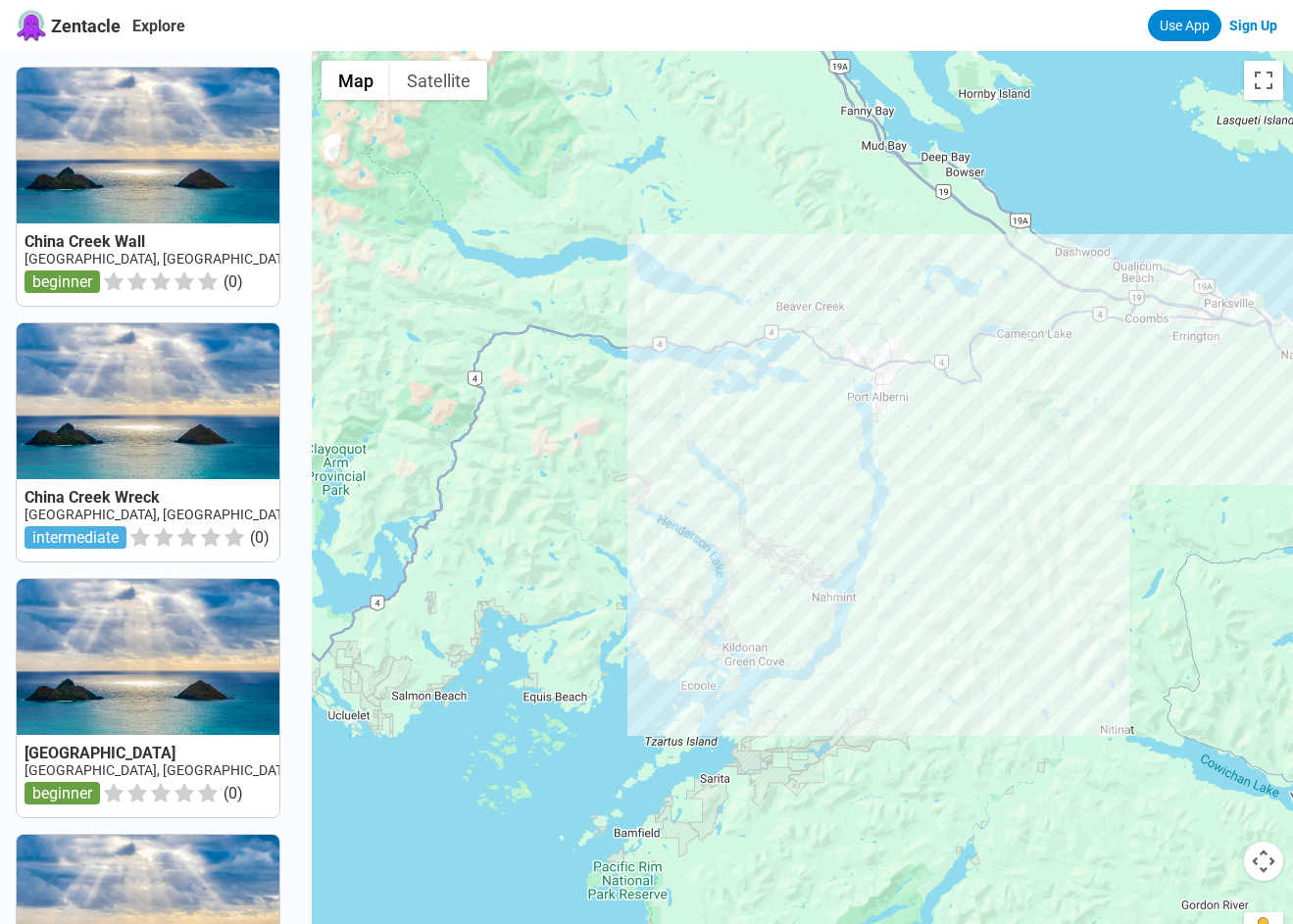
drag, startPoint x: 929, startPoint y: 310, endPoint x: 1264, endPoint y: 501, distance: 385.6
click at [1264, 501] on div at bounding box center [802, 513] width 981 height 924
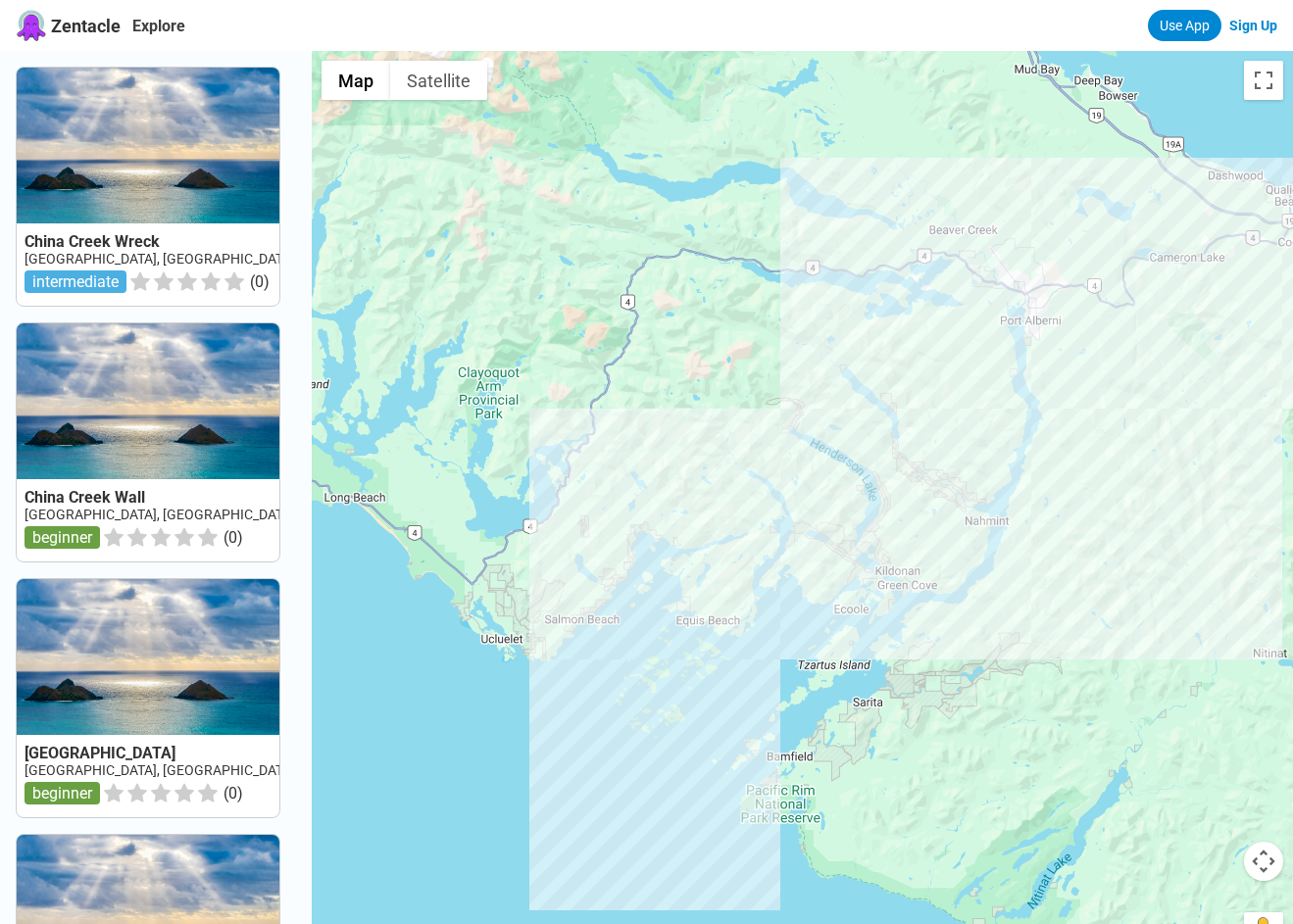
drag, startPoint x: 841, startPoint y: 654, endPoint x: 995, endPoint y: 576, distance: 172.6
click at [995, 576] on div at bounding box center [802, 513] width 981 height 924
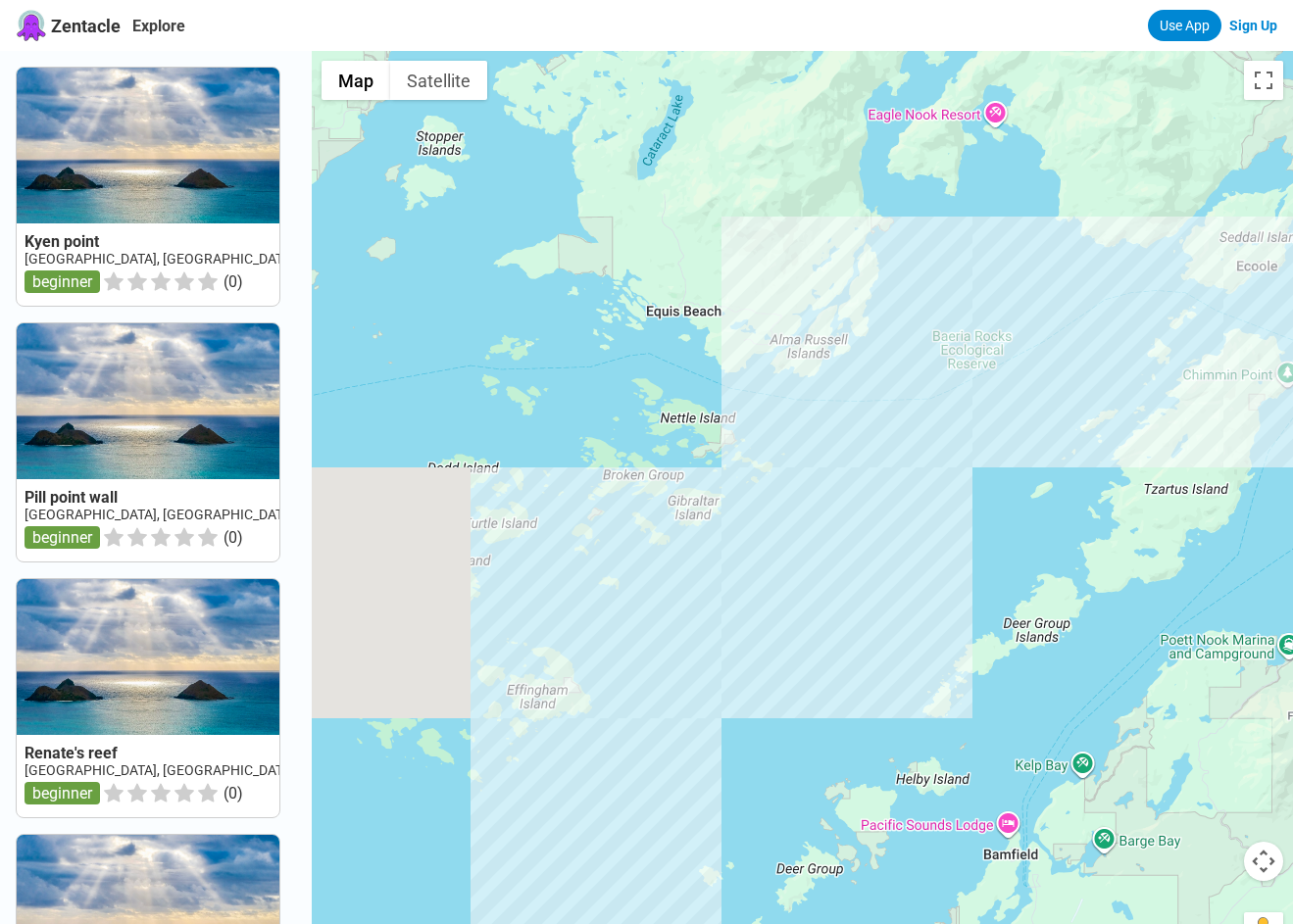
drag, startPoint x: 631, startPoint y: 705, endPoint x: 837, endPoint y: 442, distance: 334.1
click at [837, 442] on div at bounding box center [802, 513] width 981 height 924
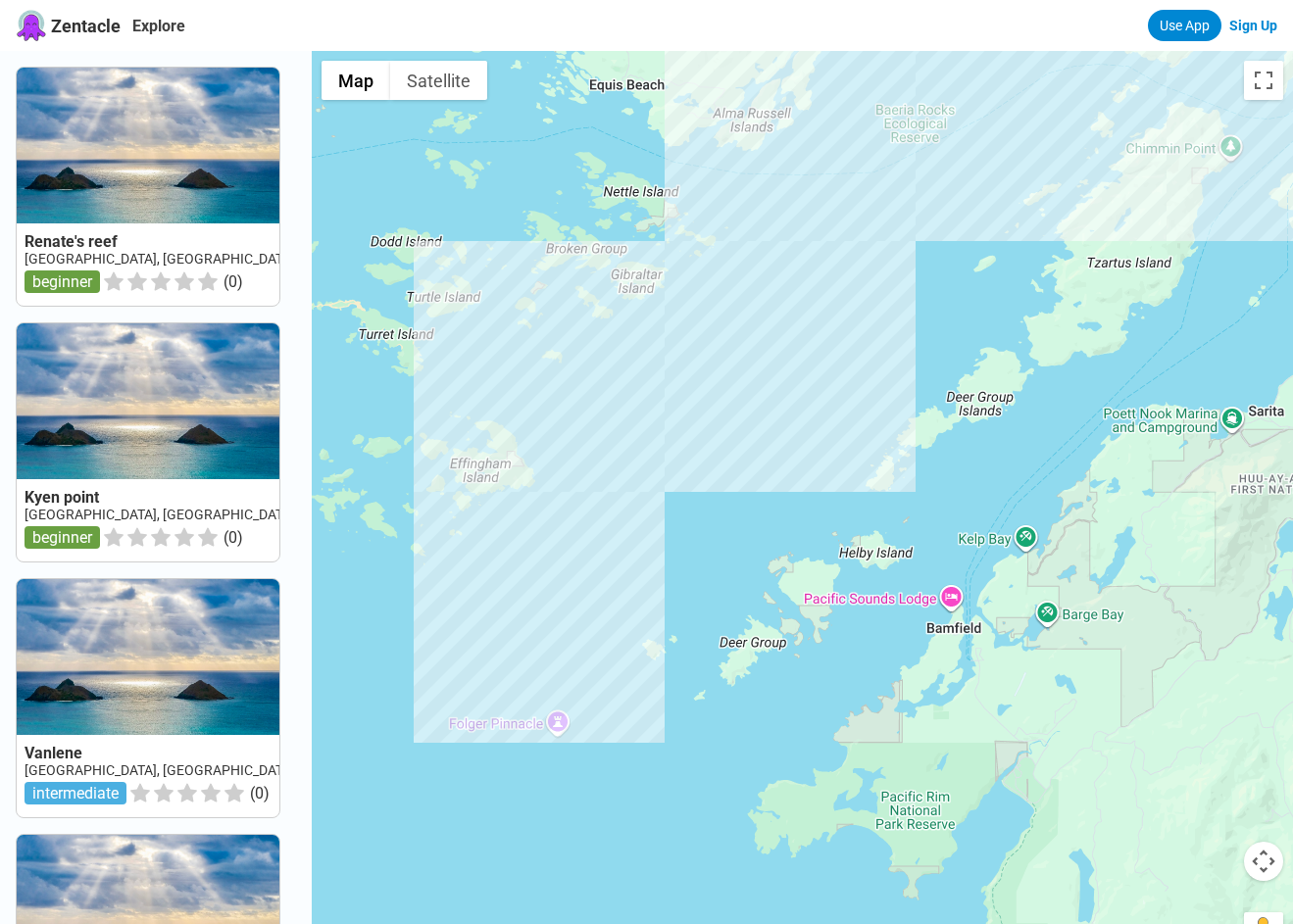
drag, startPoint x: 898, startPoint y: 541, endPoint x: 793, endPoint y: 375, distance: 196.4
click at [793, 374] on div at bounding box center [802, 513] width 981 height 924
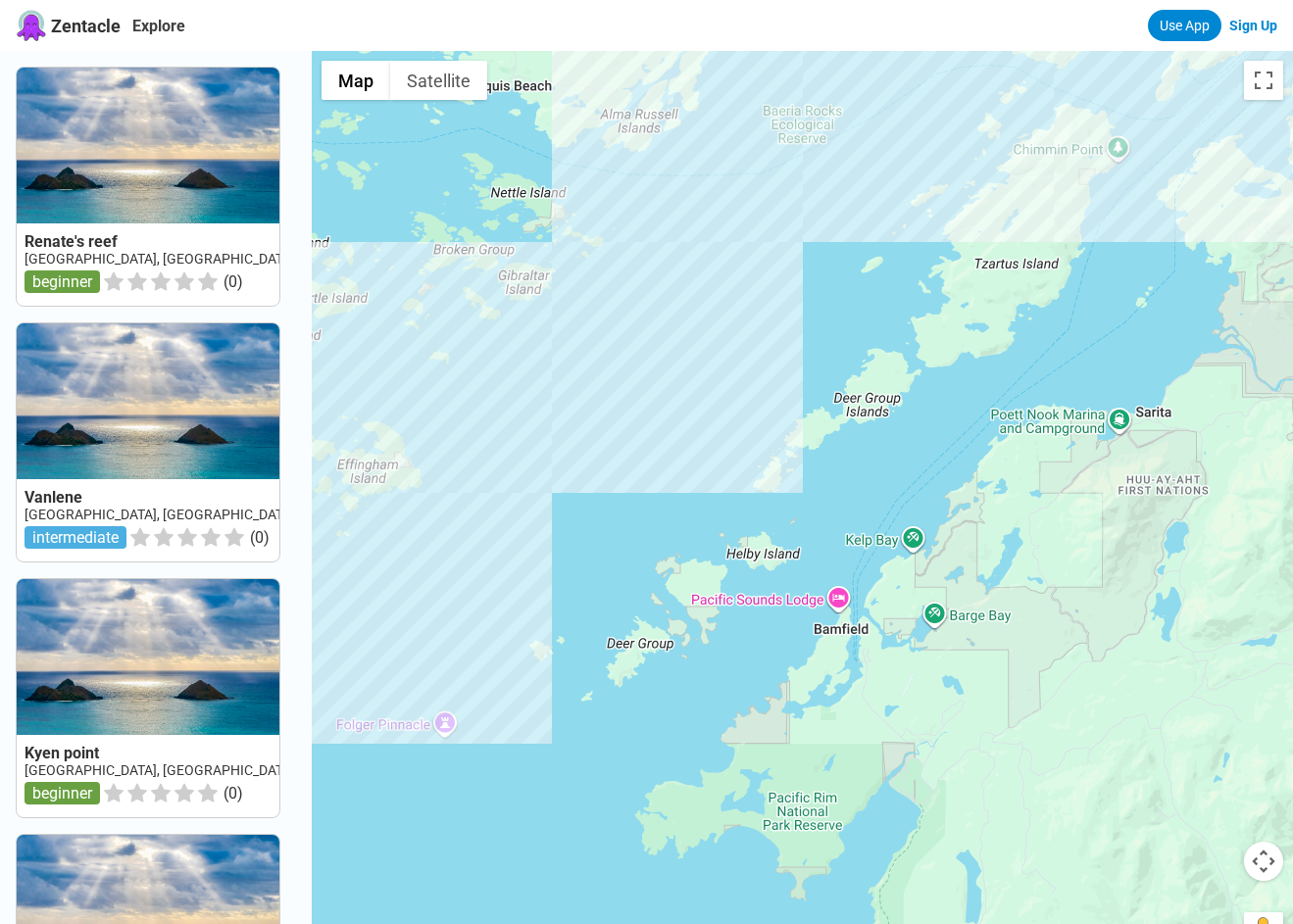
drag, startPoint x: 880, startPoint y: 459, endPoint x: 766, endPoint y: 461, distance: 114.0
click at [766, 461] on div at bounding box center [802, 513] width 981 height 924
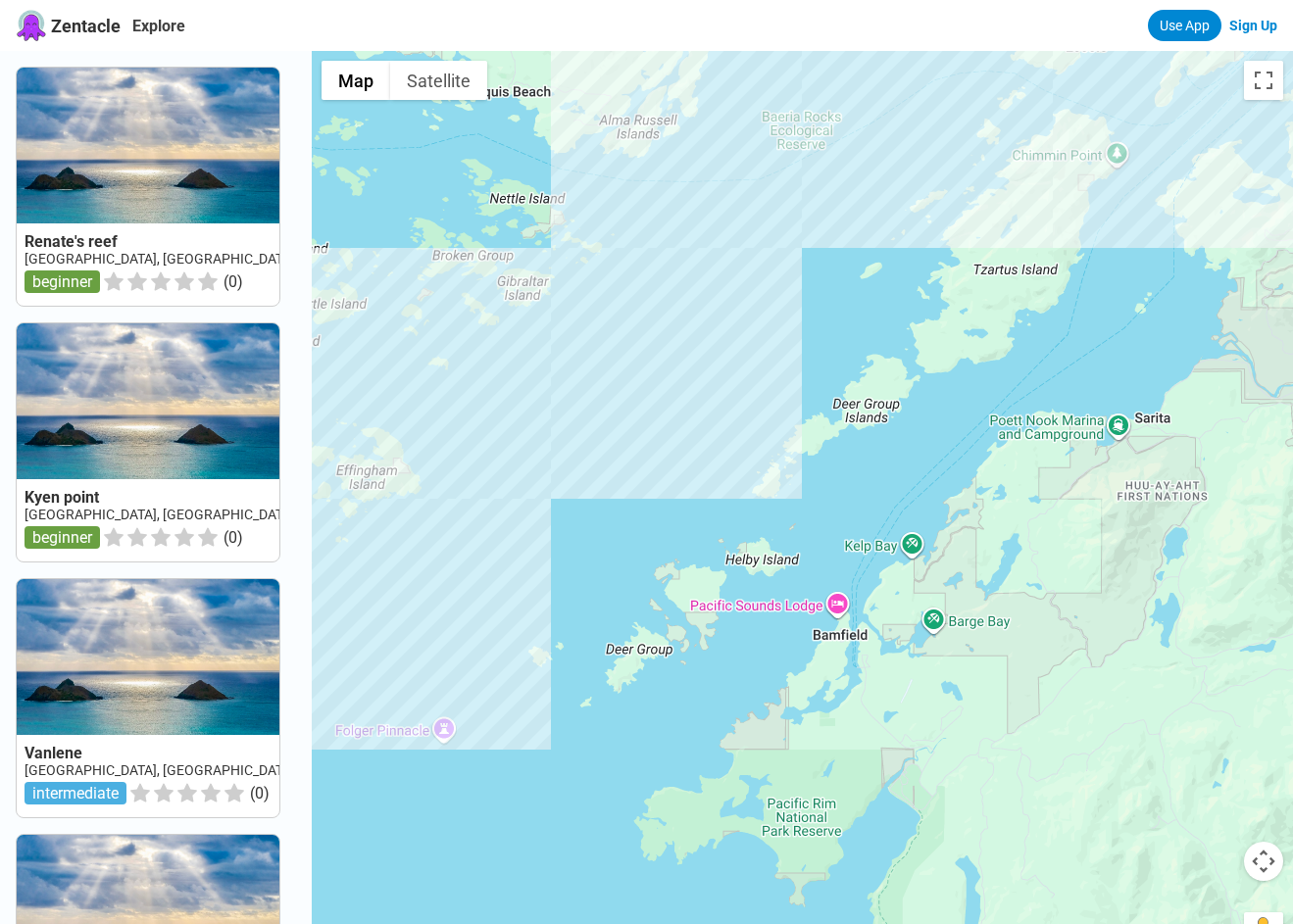
drag, startPoint x: 788, startPoint y: 461, endPoint x: 753, endPoint y: 621, distance: 163.8
click at [753, 619] on div at bounding box center [802, 513] width 981 height 924
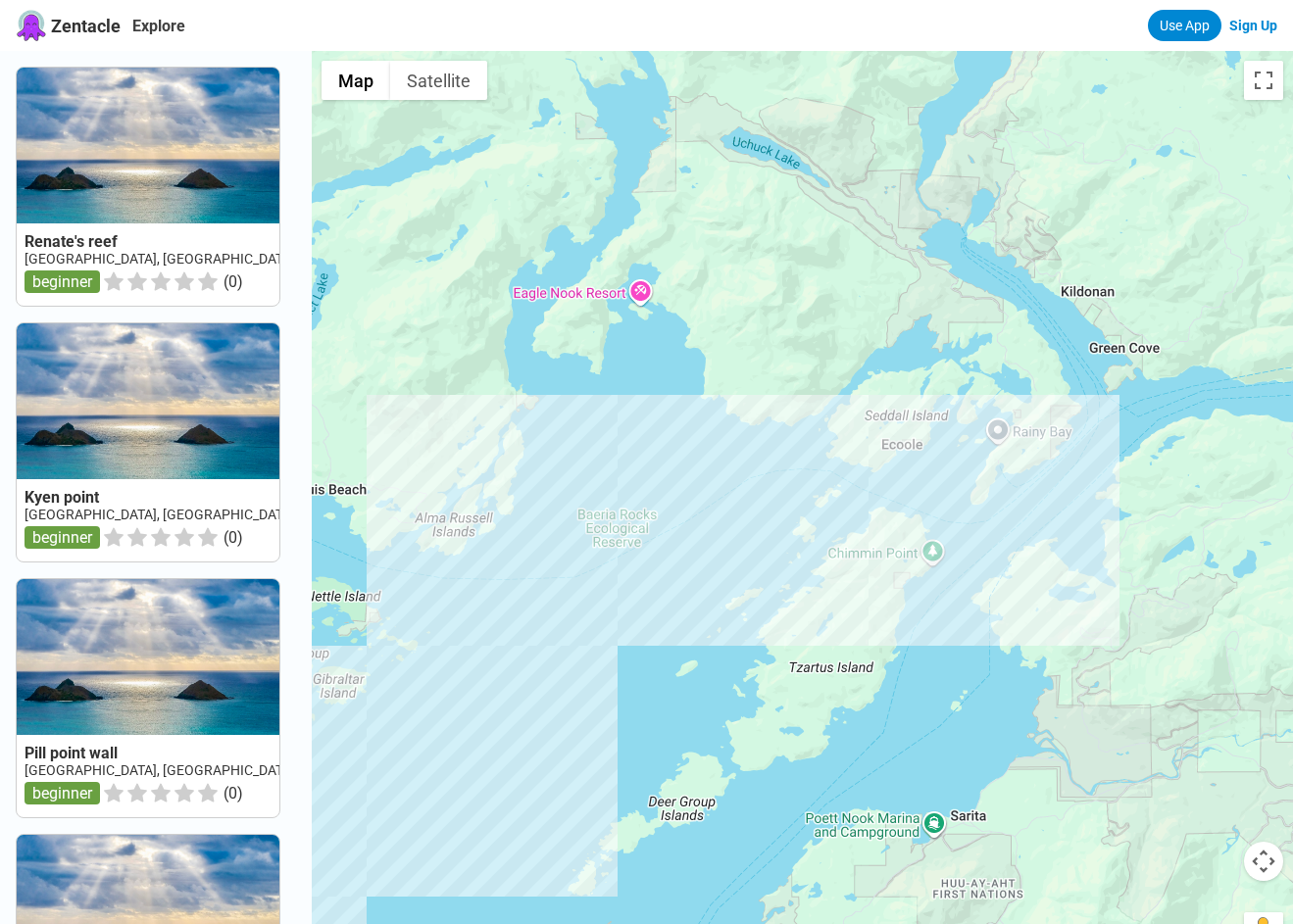
drag, startPoint x: 1040, startPoint y: 338, endPoint x: 895, endPoint y: 556, distance: 261.8
click at [895, 555] on div at bounding box center [802, 513] width 981 height 924
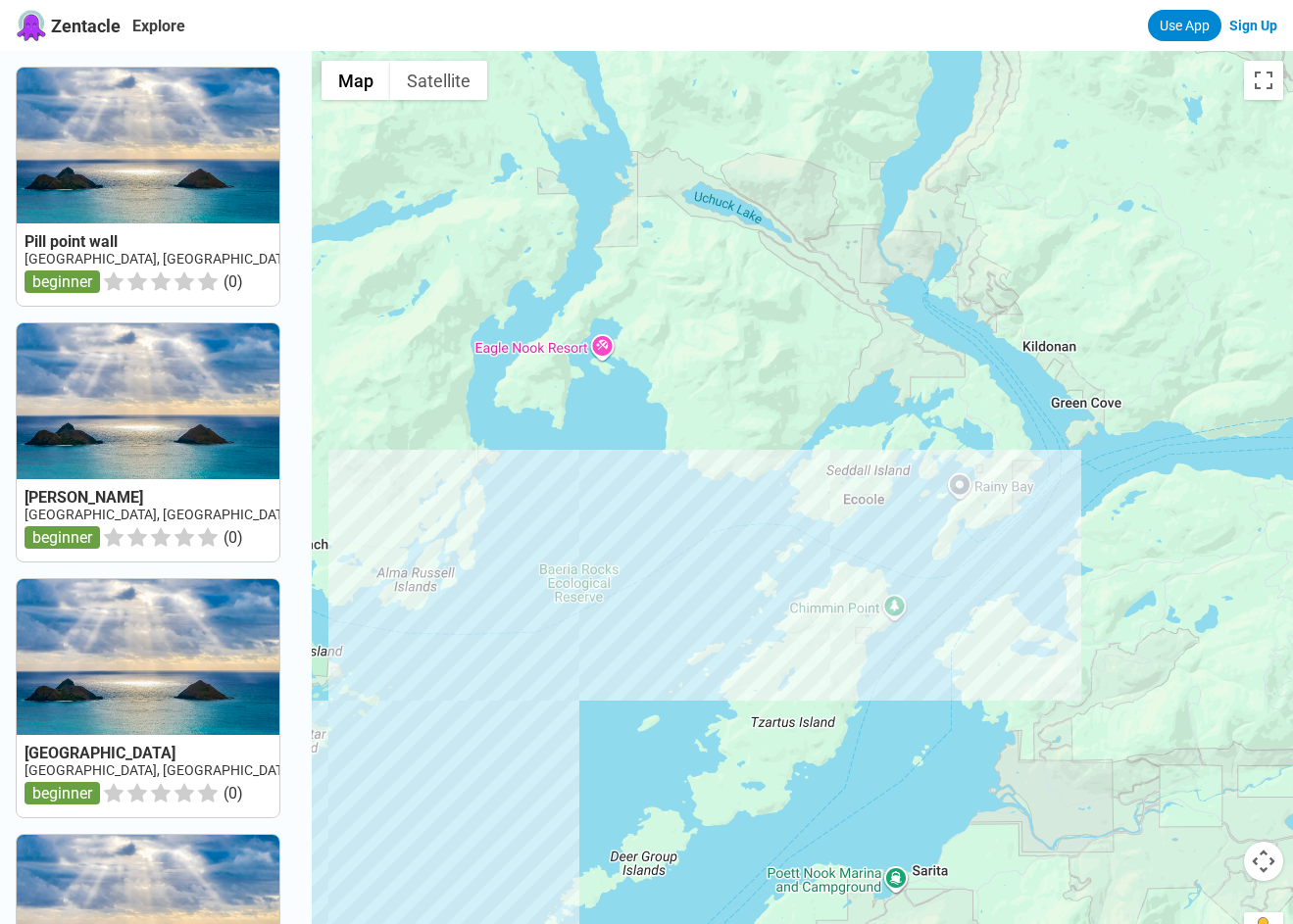
drag, startPoint x: 867, startPoint y: 505, endPoint x: 775, endPoint y: 658, distance: 178.5
click at [776, 658] on div at bounding box center [802, 513] width 981 height 924
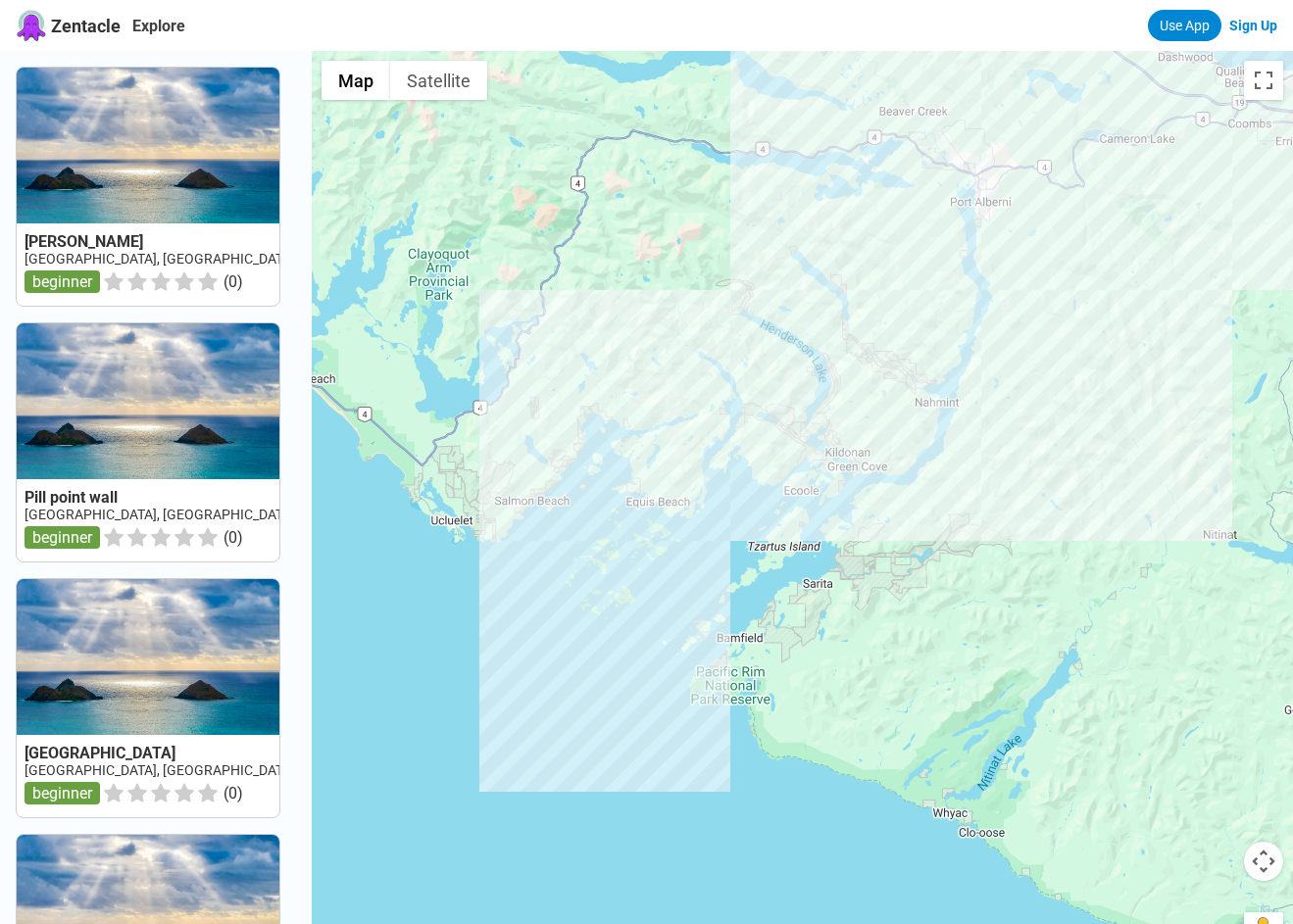
drag, startPoint x: 938, startPoint y: 320, endPoint x: 936, endPoint y: 467, distance: 147.0
click at [936, 466] on div at bounding box center [802, 513] width 981 height 924
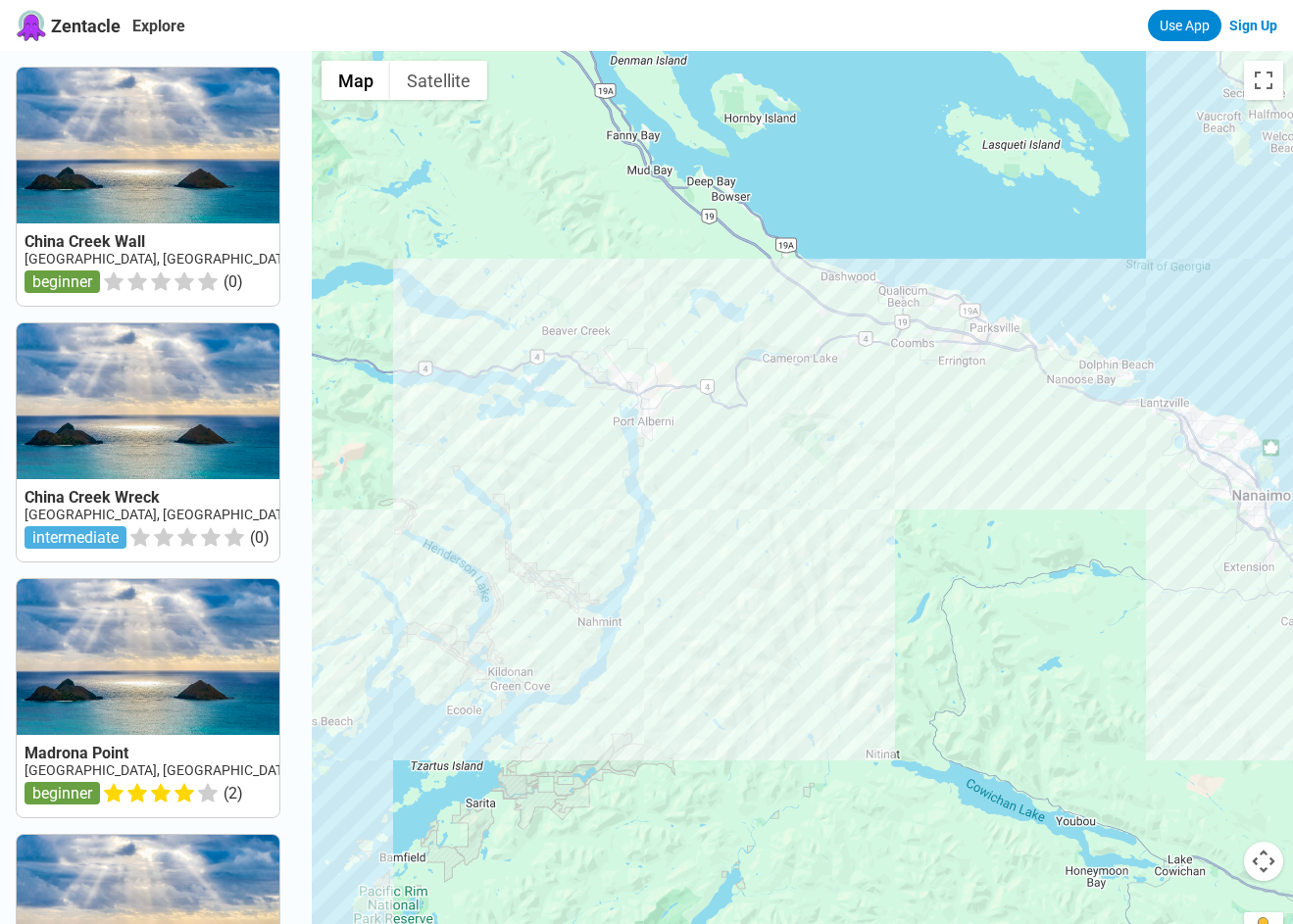
drag, startPoint x: 887, startPoint y: 401, endPoint x: 1013, endPoint y: 647, distance: 276.4
click at [1013, 647] on div at bounding box center [802, 513] width 981 height 924
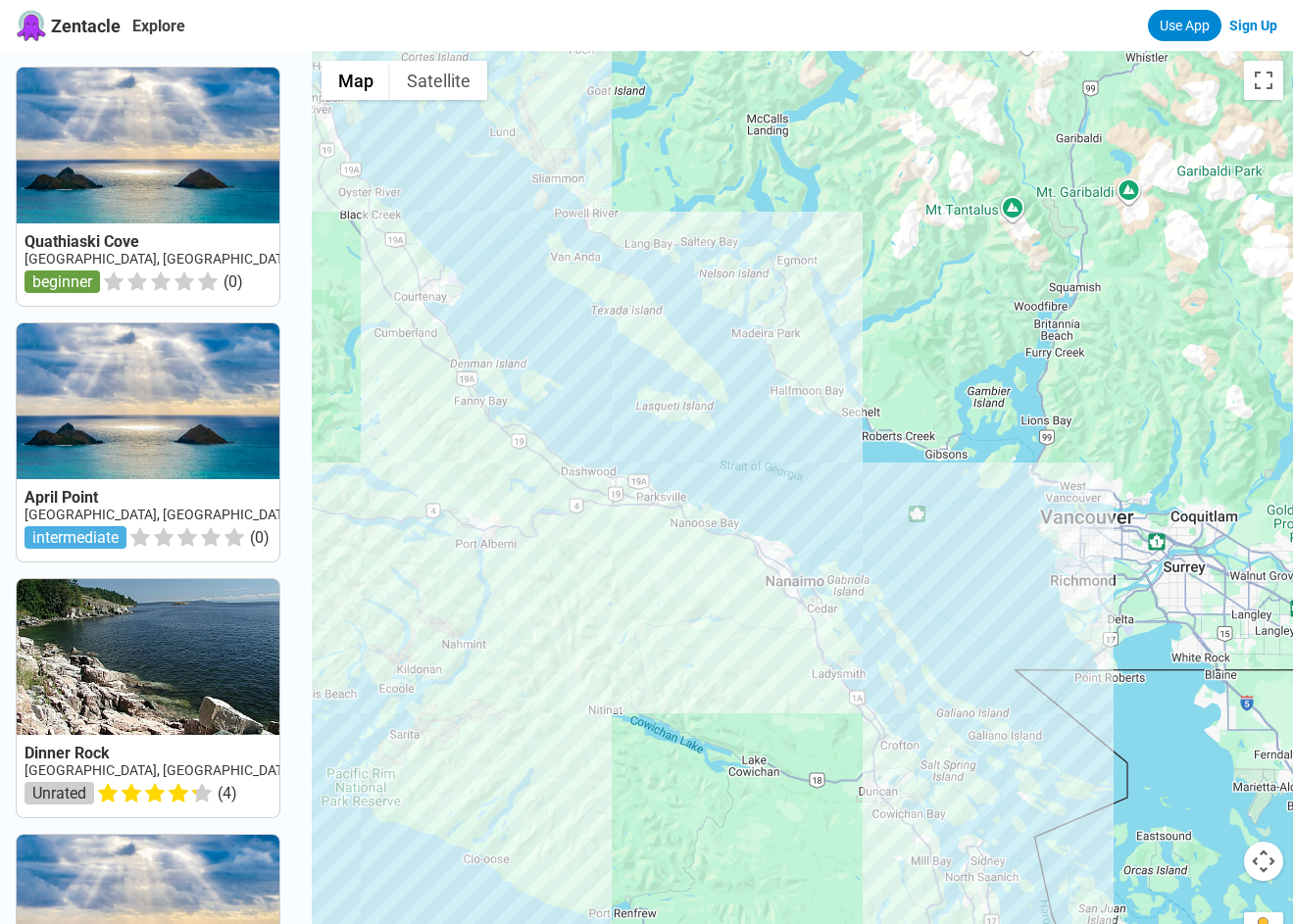
drag, startPoint x: 1028, startPoint y: 695, endPoint x: 584, endPoint y: 474, distance: 496.0
click at [584, 474] on div at bounding box center [802, 513] width 981 height 924
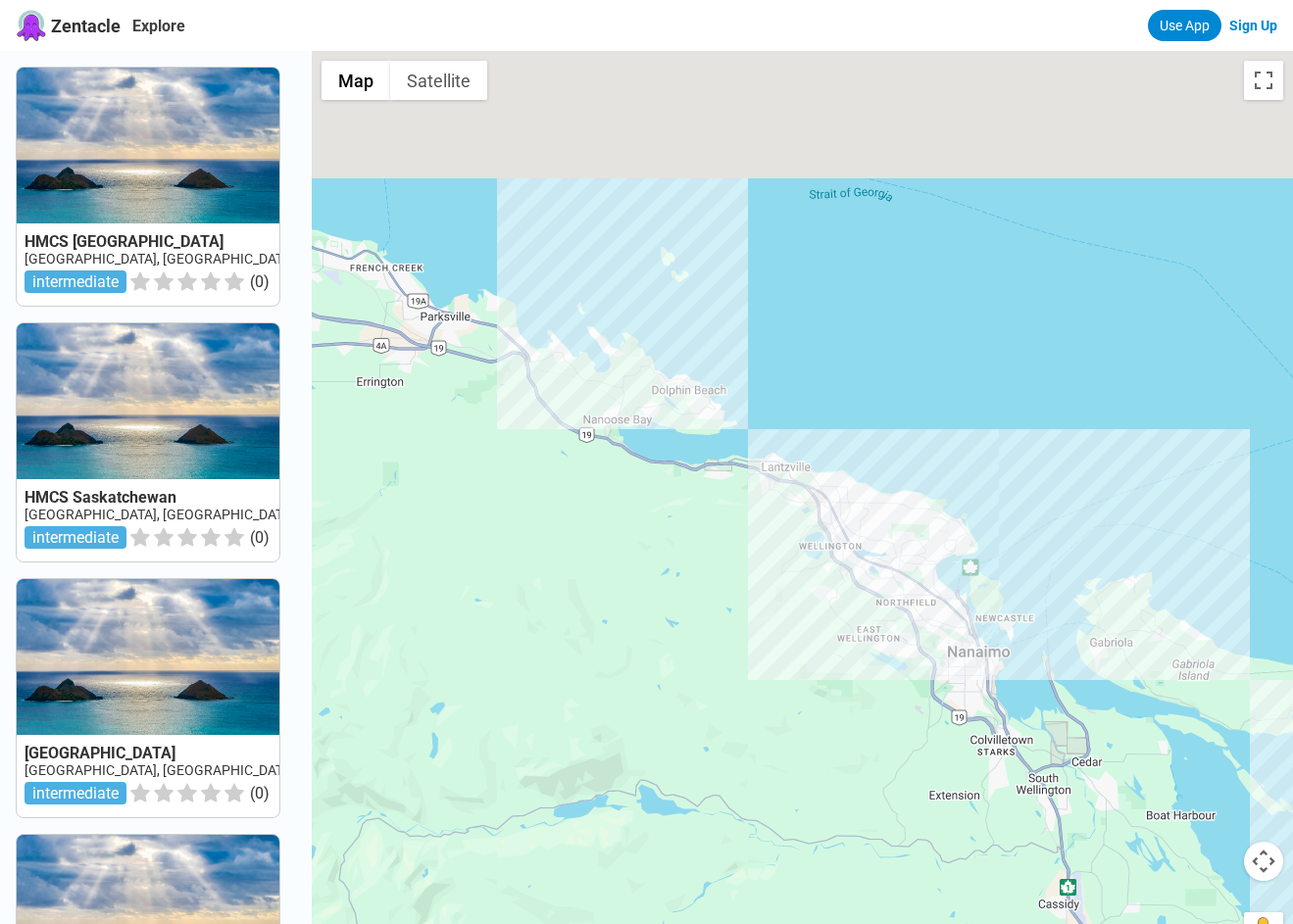
drag, startPoint x: 741, startPoint y: 546, endPoint x: 1035, endPoint y: 815, distance: 398.5
click at [1035, 815] on div at bounding box center [802, 513] width 981 height 924
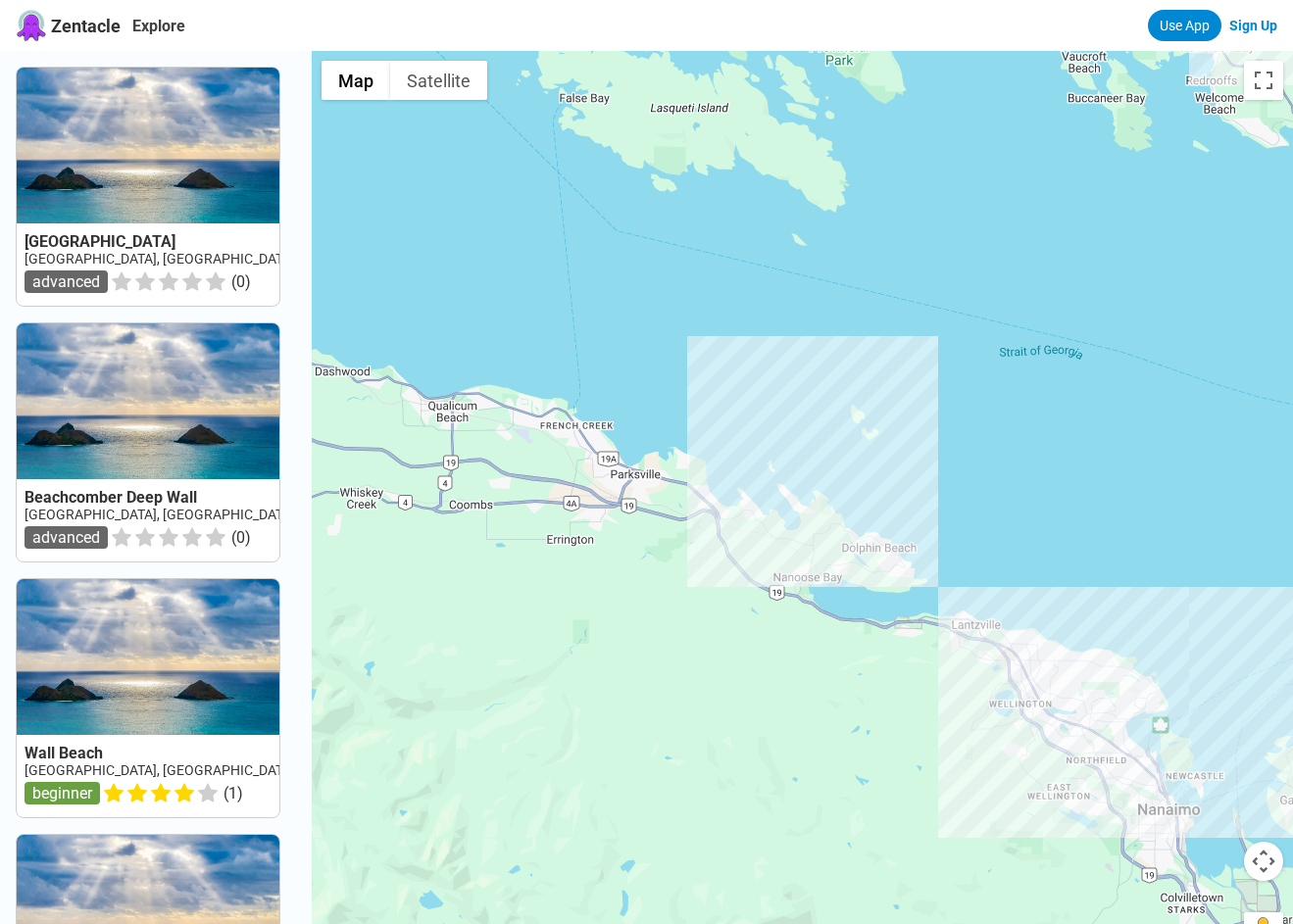
drag, startPoint x: 1010, startPoint y: 796, endPoint x: 726, endPoint y: 484, distance: 421.9
click at [726, 484] on div at bounding box center [802, 513] width 981 height 924
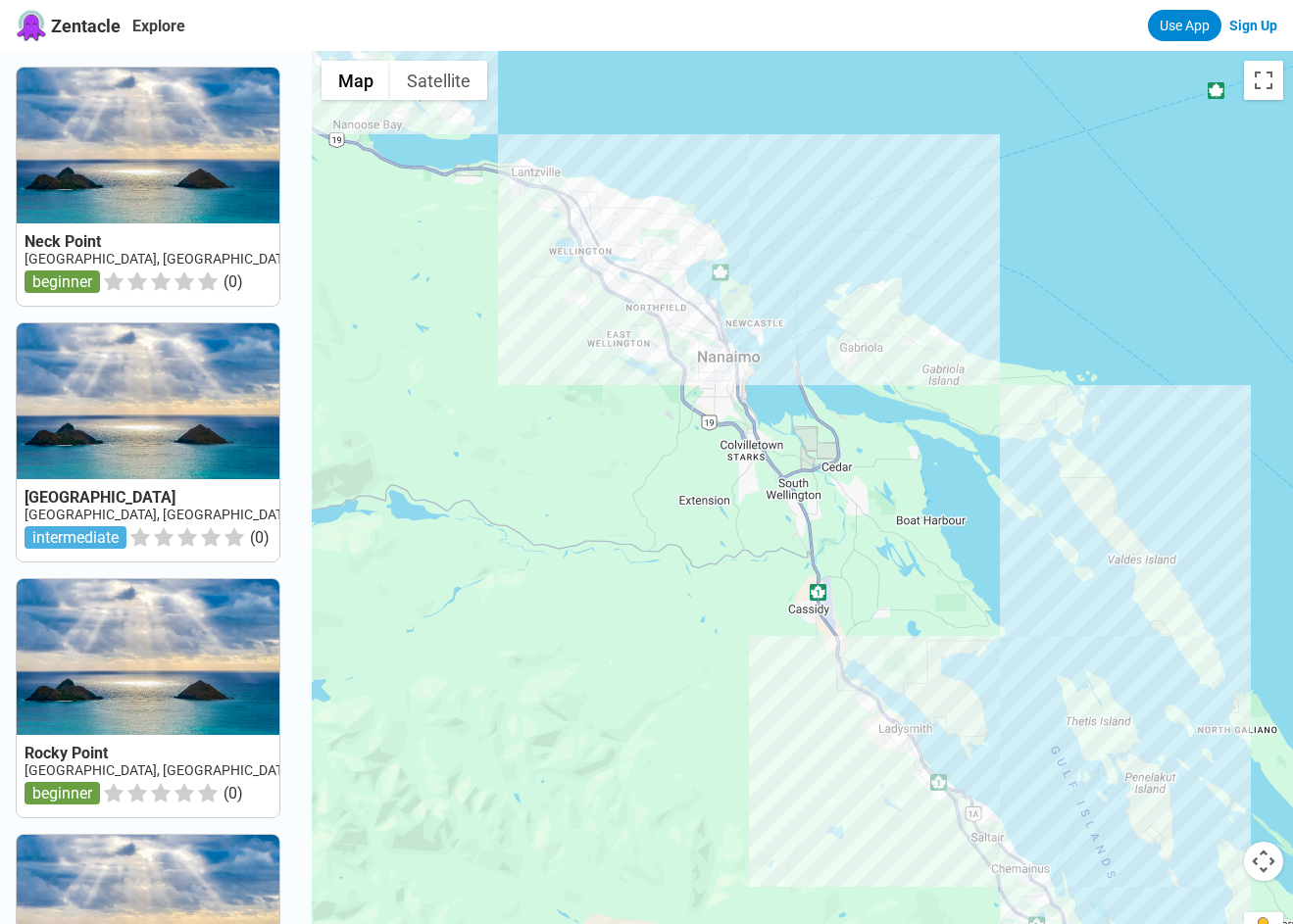
drag, startPoint x: 818, startPoint y: 611, endPoint x: 678, endPoint y: 487, distance: 187.0
click at [678, 487] on div at bounding box center [802, 513] width 981 height 924
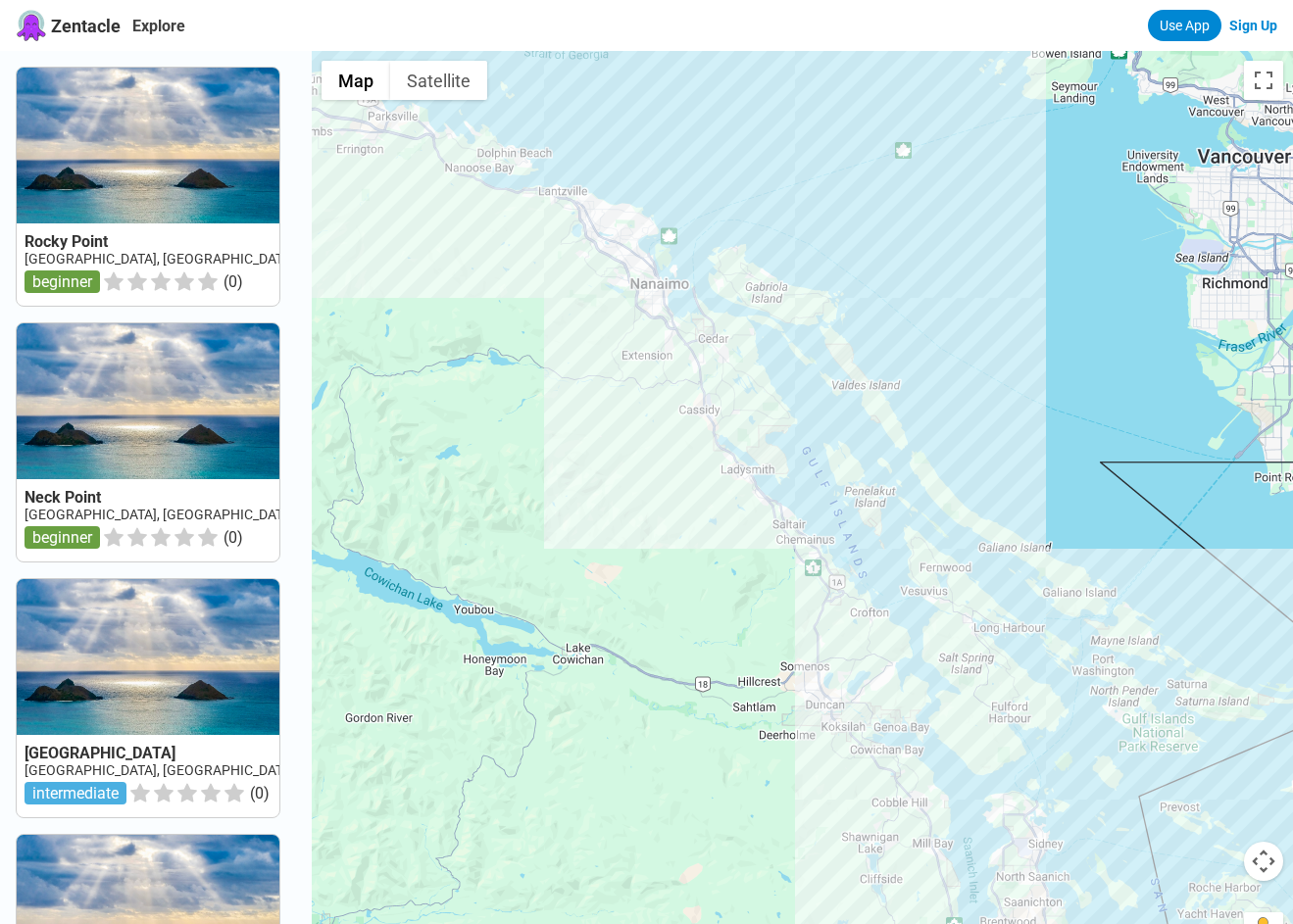
drag, startPoint x: 931, startPoint y: 678, endPoint x: 730, endPoint y: 380, distance: 359.5
click at [730, 380] on div at bounding box center [802, 513] width 981 height 924
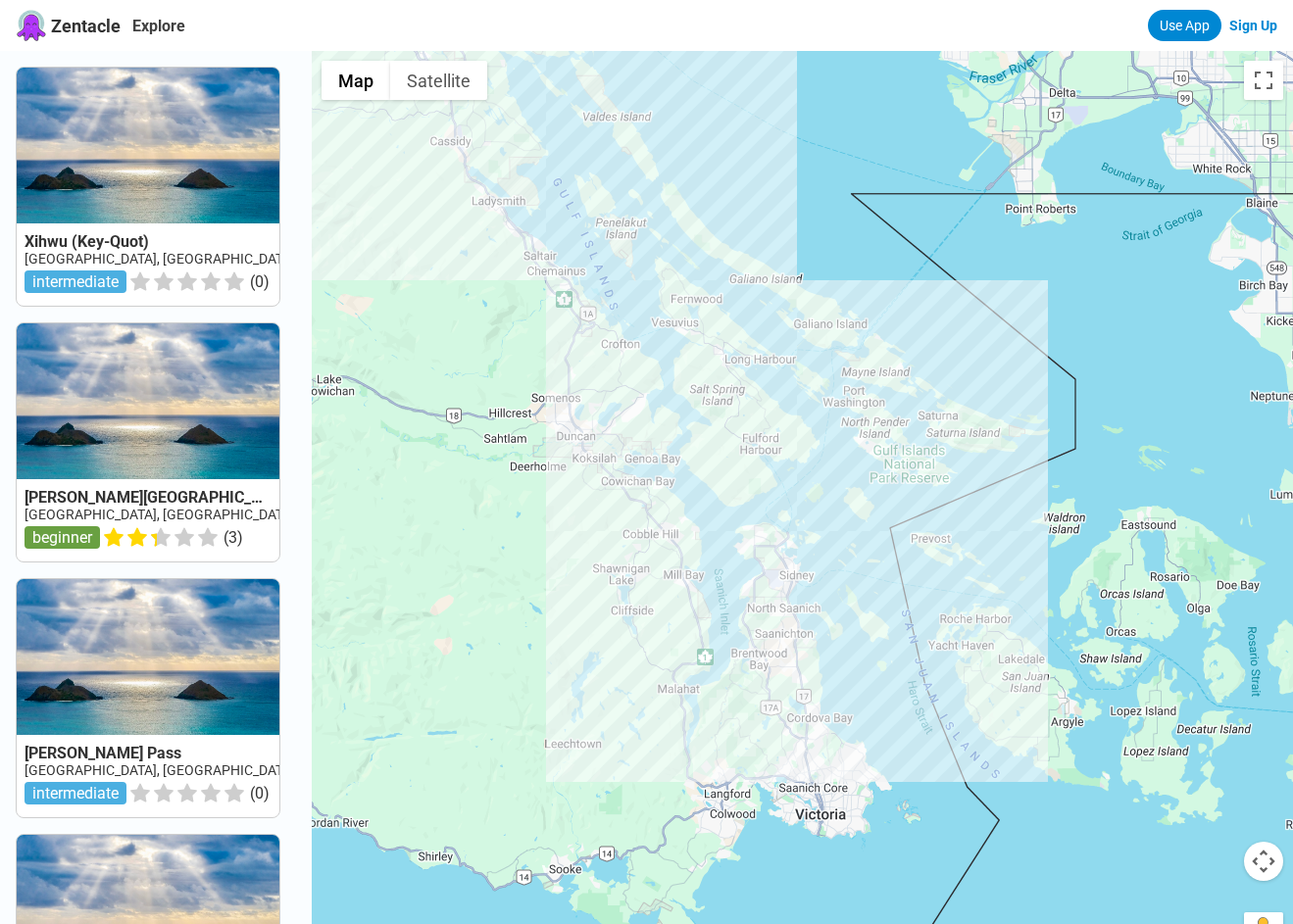
drag, startPoint x: 805, startPoint y: 639, endPoint x: 578, endPoint y: 393, distance: 334.7
click at [578, 393] on div at bounding box center [802, 513] width 981 height 924
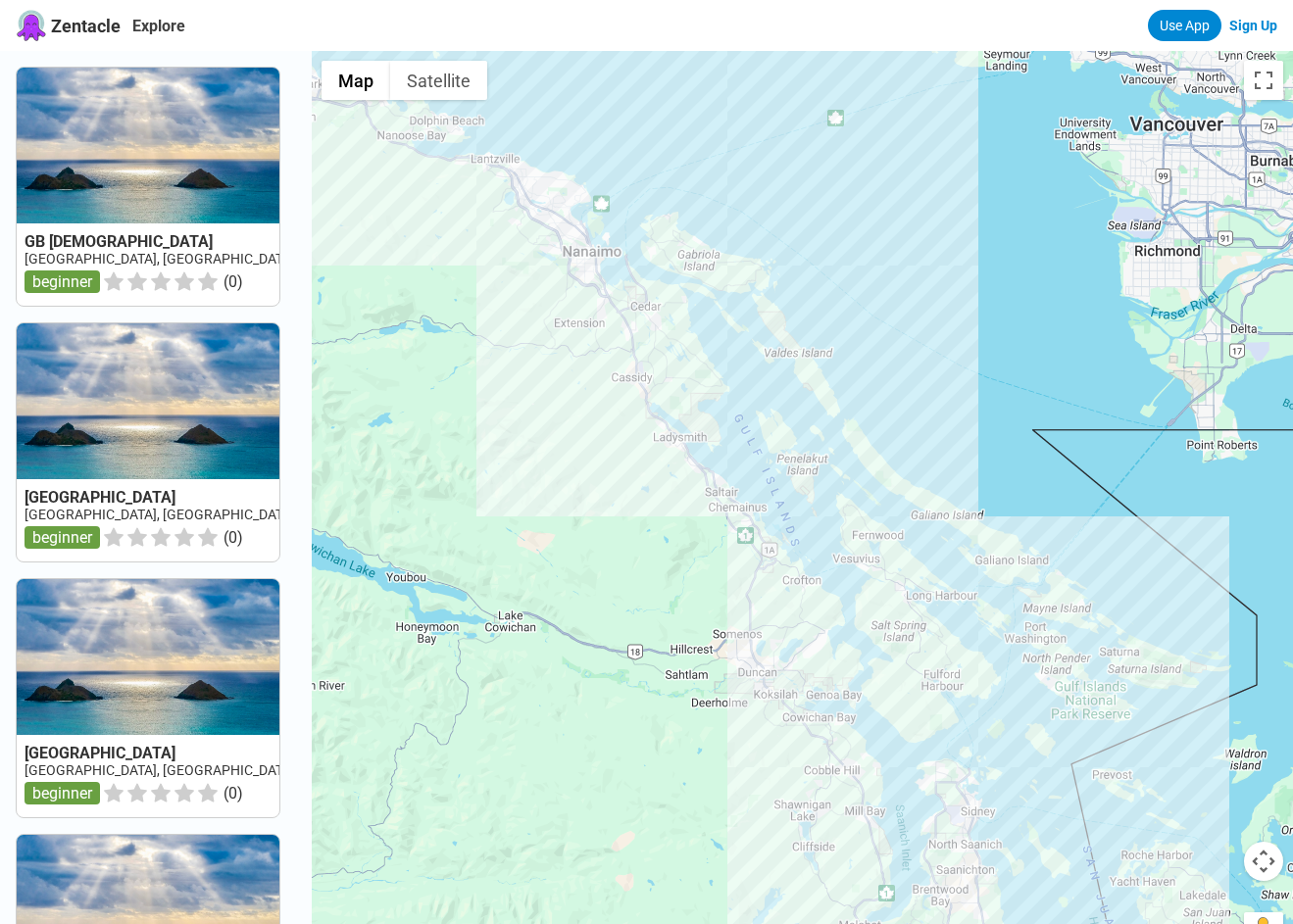
drag, startPoint x: 560, startPoint y: 472, endPoint x: 766, endPoint y: 732, distance: 331.7
click at [764, 731] on div at bounding box center [802, 513] width 981 height 924
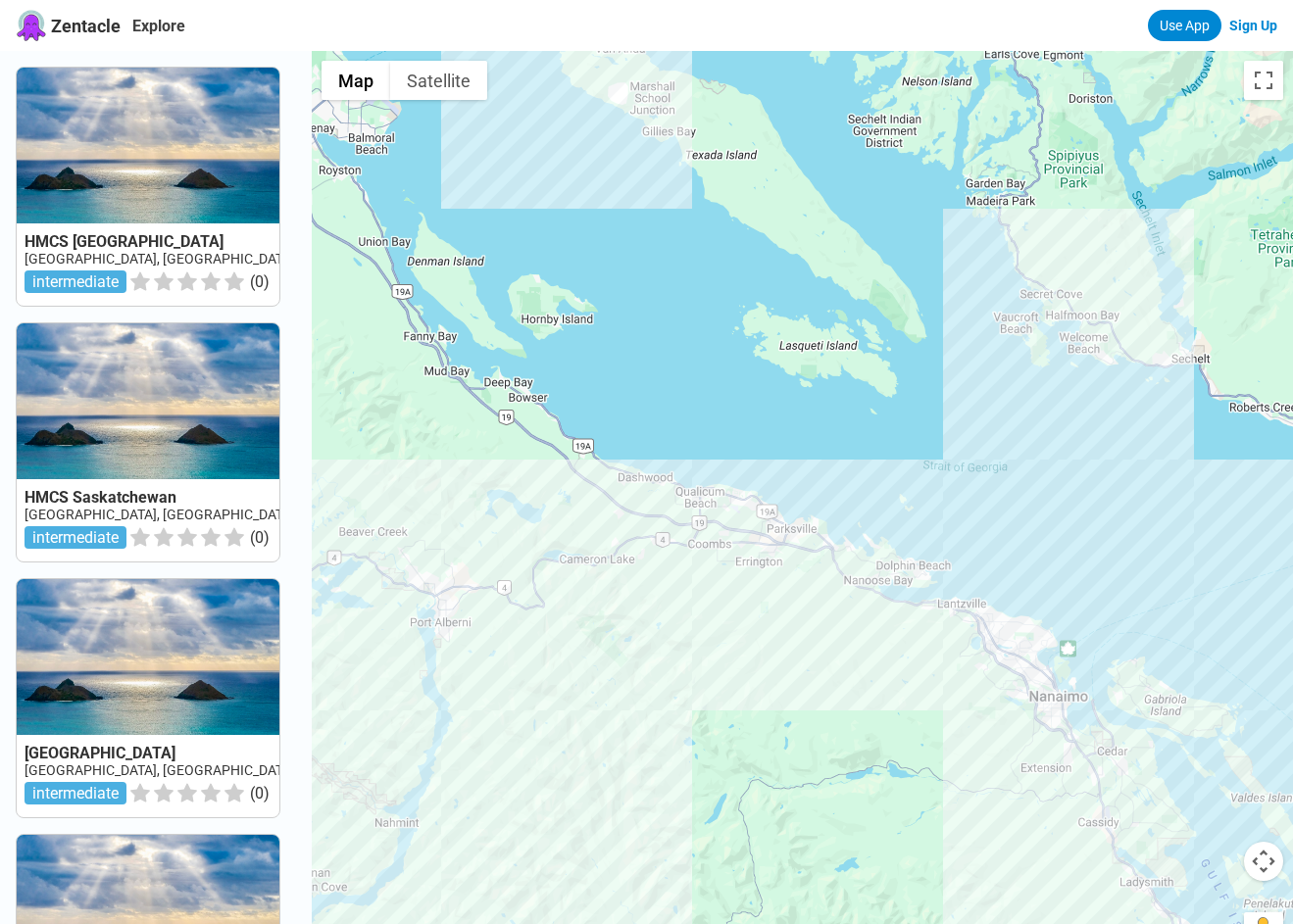
drag, startPoint x: 483, startPoint y: 476, endPoint x: 811, endPoint y: 758, distance: 432.6
click at [799, 746] on div at bounding box center [802, 513] width 981 height 924
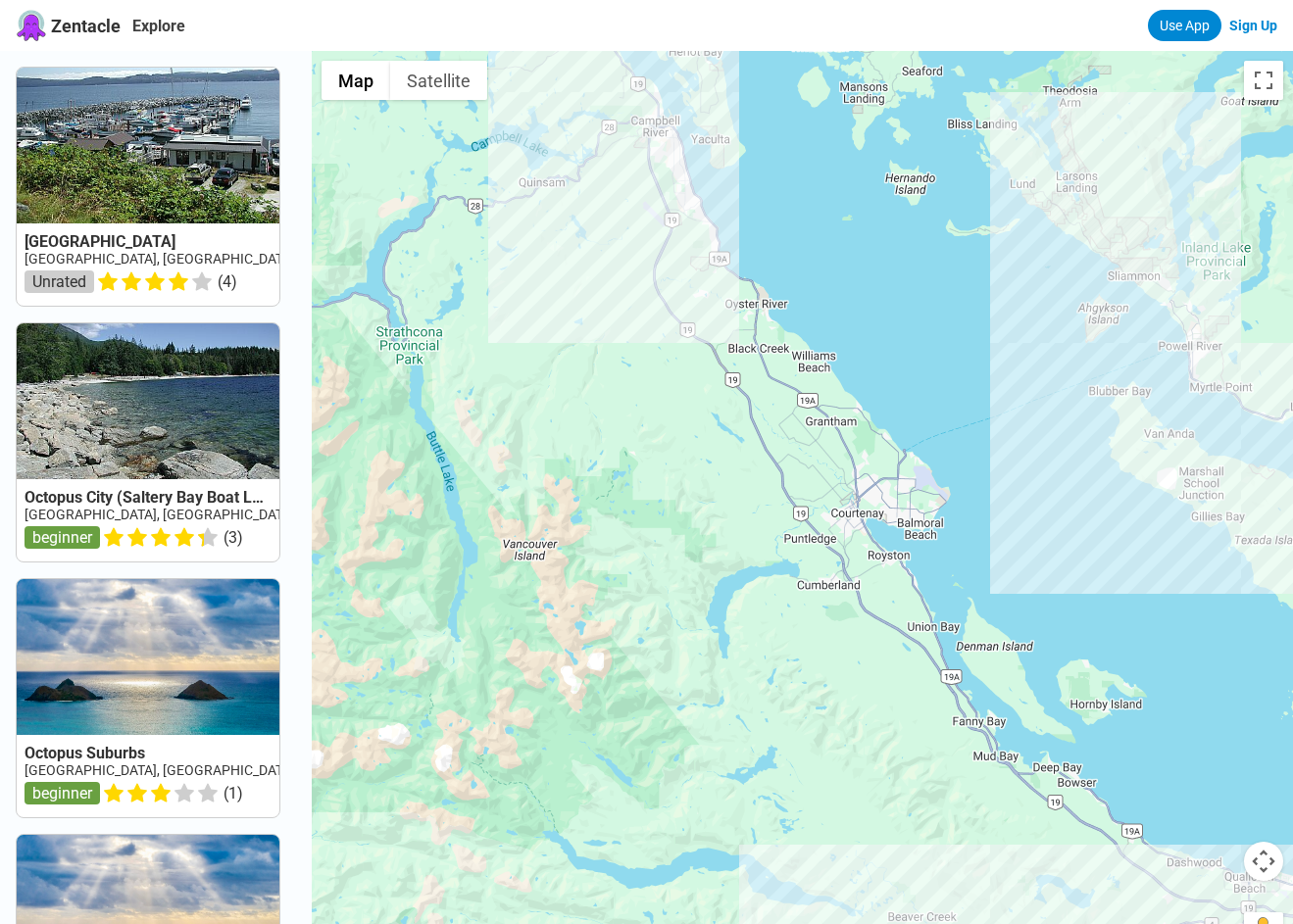
drag, startPoint x: 739, startPoint y: 632, endPoint x: 1003, endPoint y: 769, distance: 297.4
click at [1003, 769] on div at bounding box center [802, 513] width 981 height 924
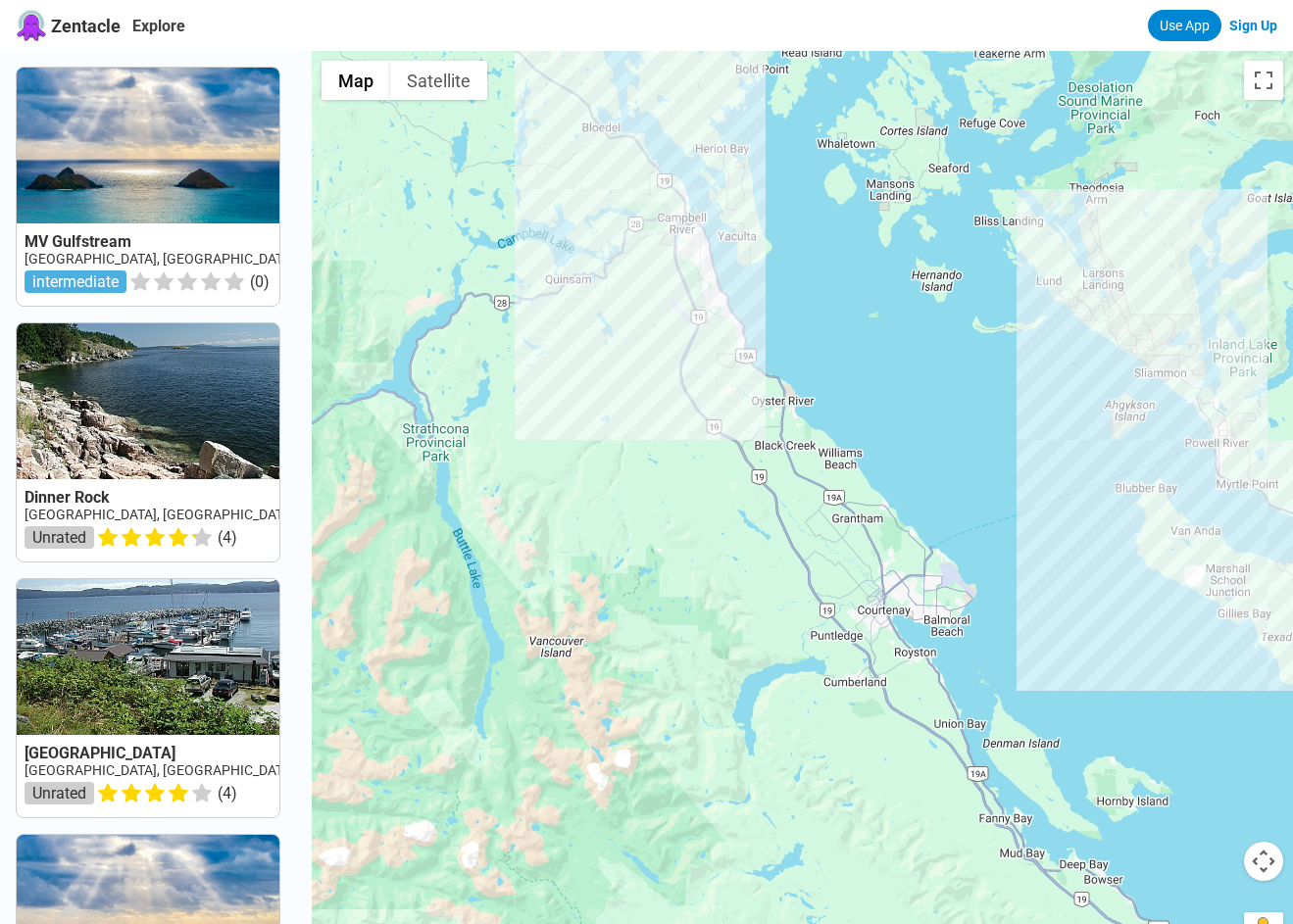
drag, startPoint x: 867, startPoint y: 467, endPoint x: 703, endPoint y: 503, distance: 167.9
click at [703, 503] on div at bounding box center [802, 513] width 981 height 924
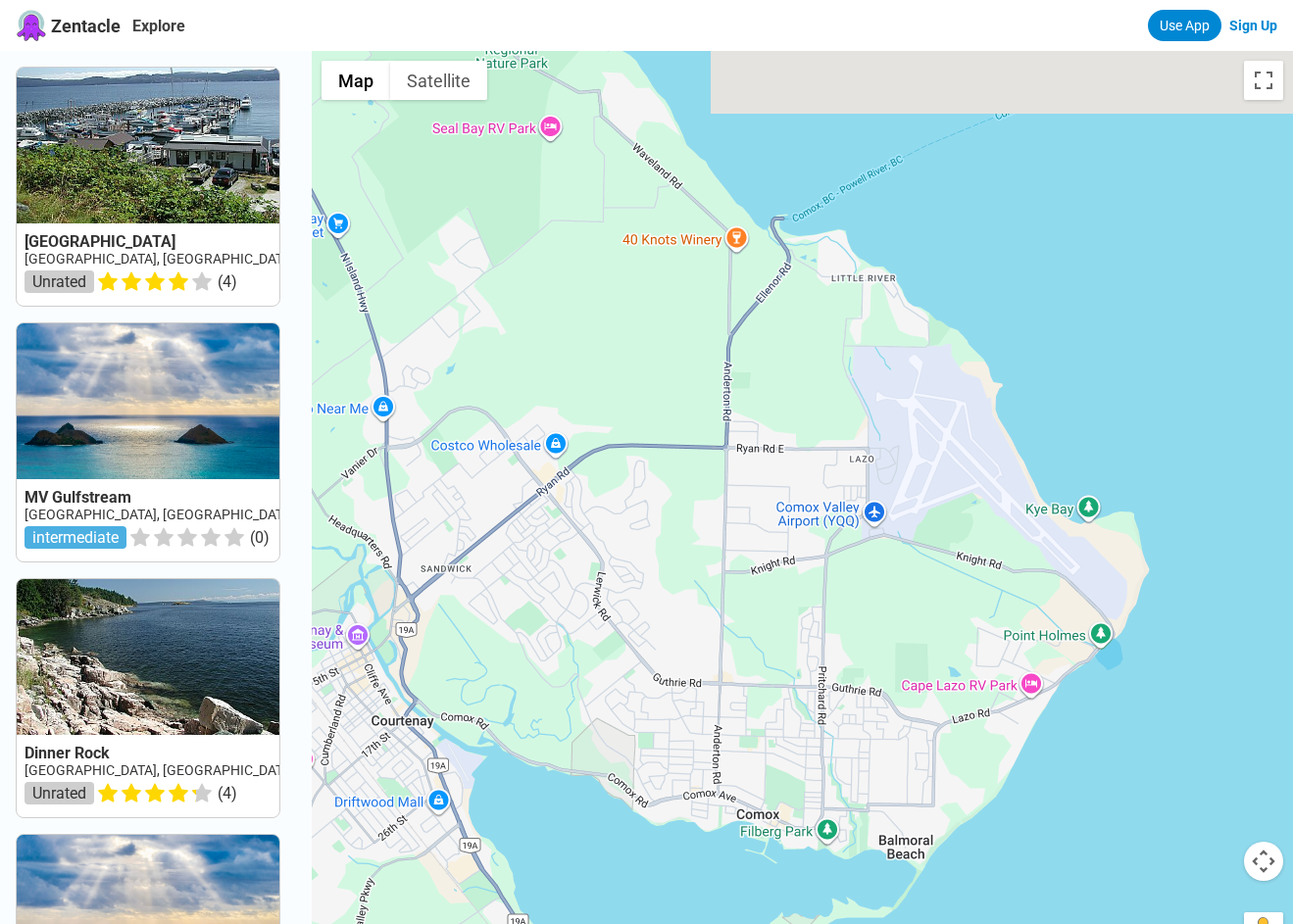
drag, startPoint x: 1011, startPoint y: 429, endPoint x: 947, endPoint y: 684, distance: 262.9
click at [947, 684] on div at bounding box center [802, 513] width 981 height 924
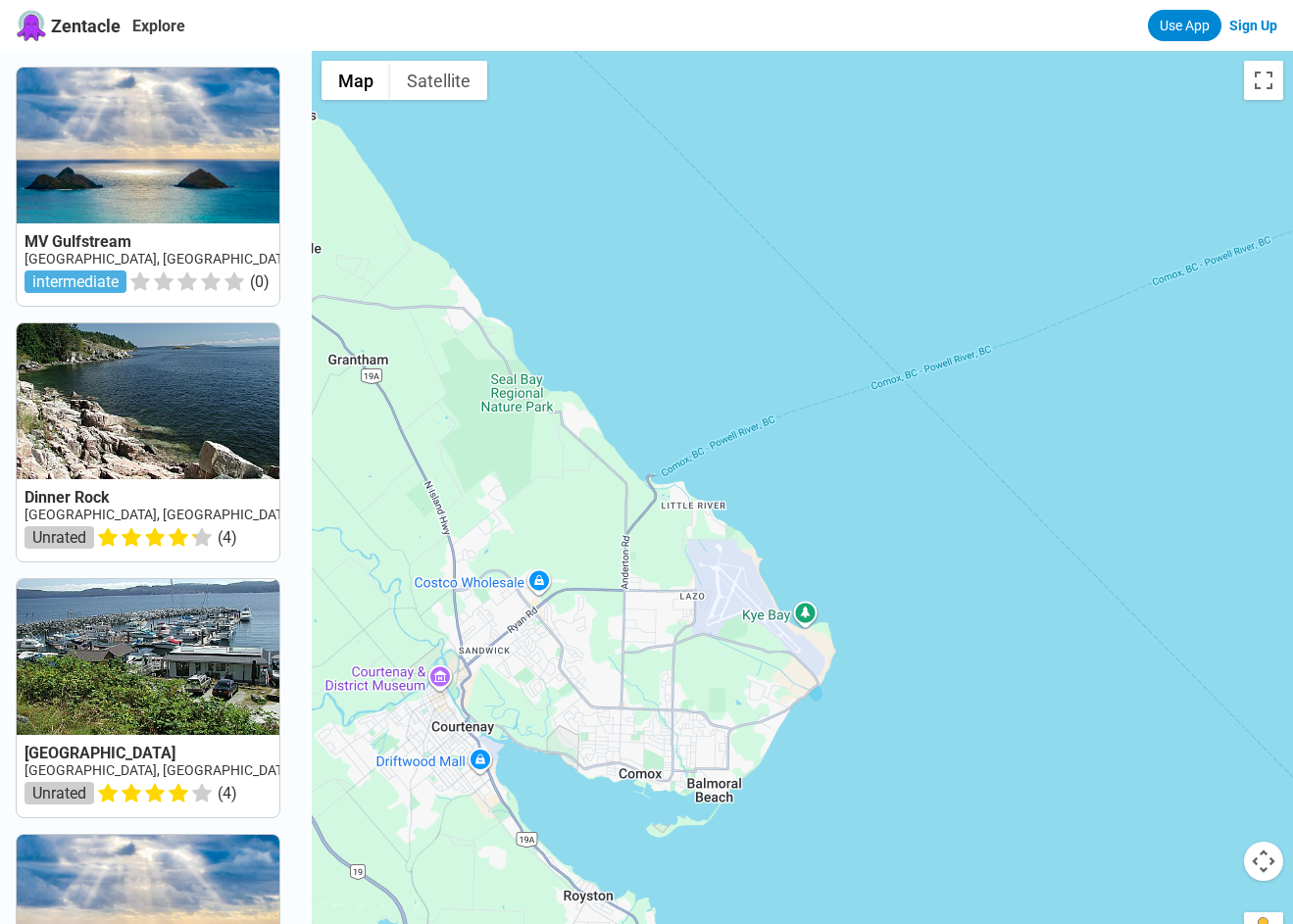
drag, startPoint x: 760, startPoint y: 747, endPoint x: 764, endPoint y: 520, distance: 227.0
click at [764, 520] on div at bounding box center [802, 513] width 981 height 924
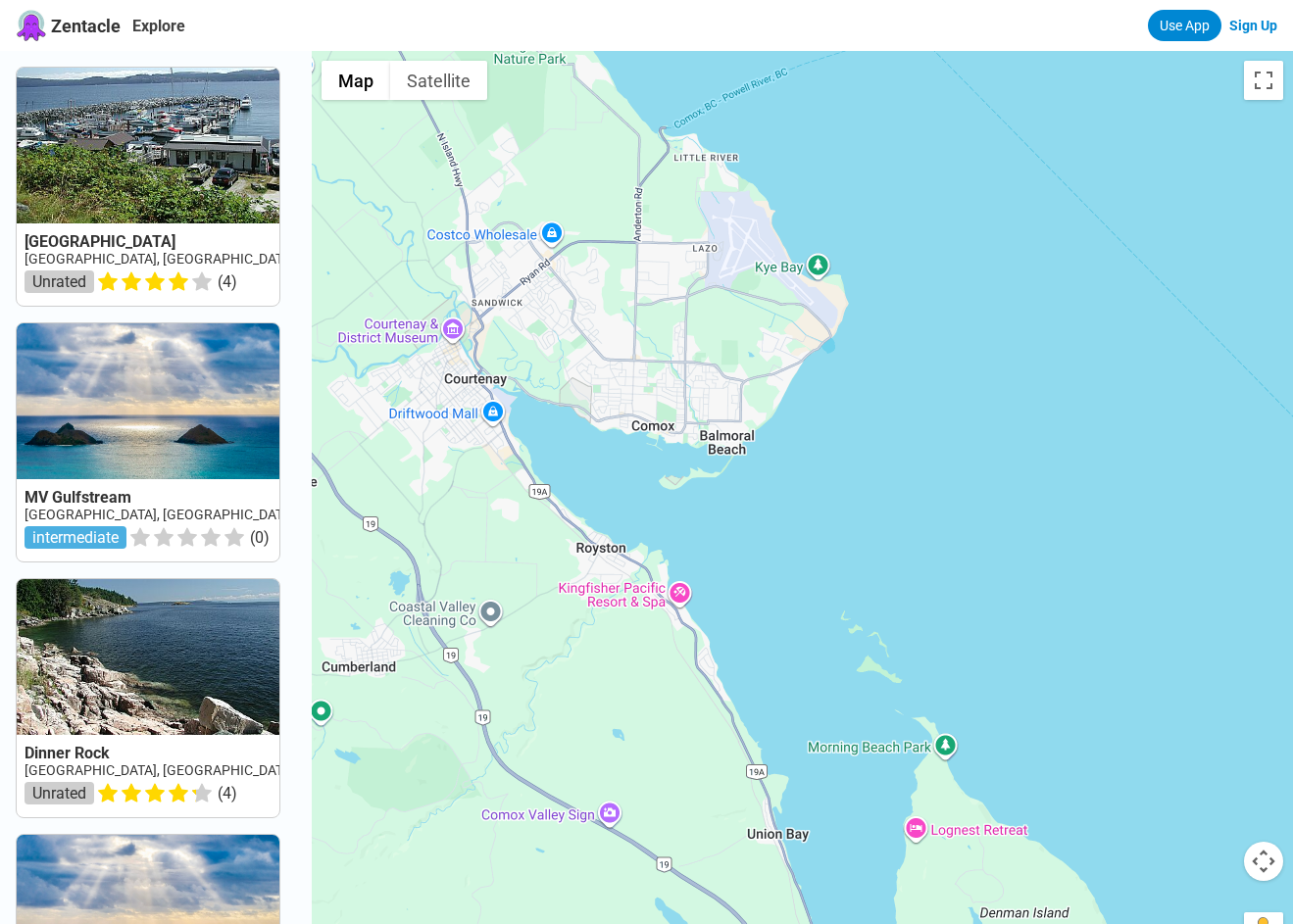
drag, startPoint x: 738, startPoint y: 681, endPoint x: 754, endPoint y: 475, distance: 206.6
click at [753, 479] on div at bounding box center [802, 513] width 981 height 924
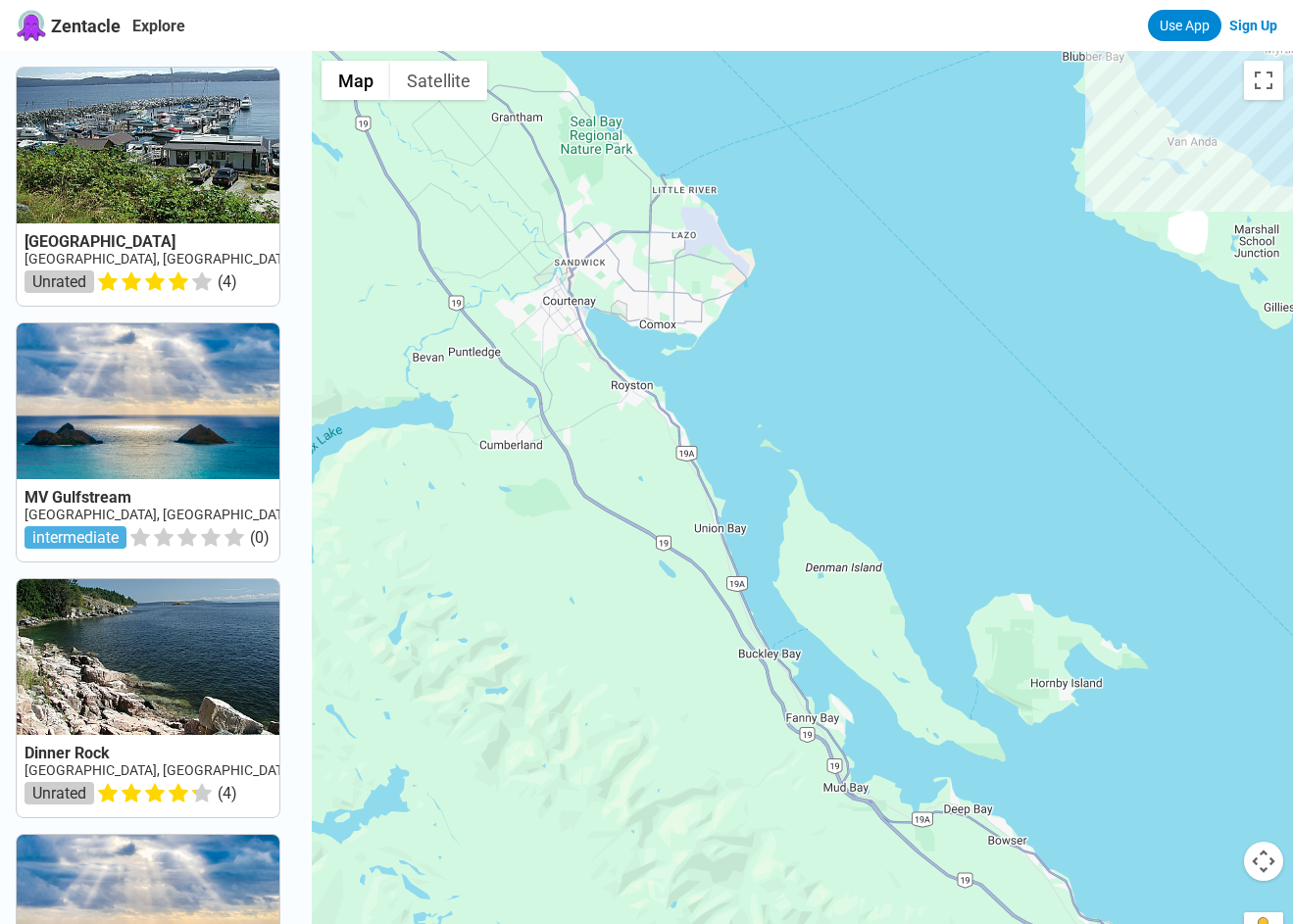
drag, startPoint x: 803, startPoint y: 691, endPoint x: 697, endPoint y: 463, distance: 251.4
click at [697, 464] on div at bounding box center [802, 513] width 981 height 924
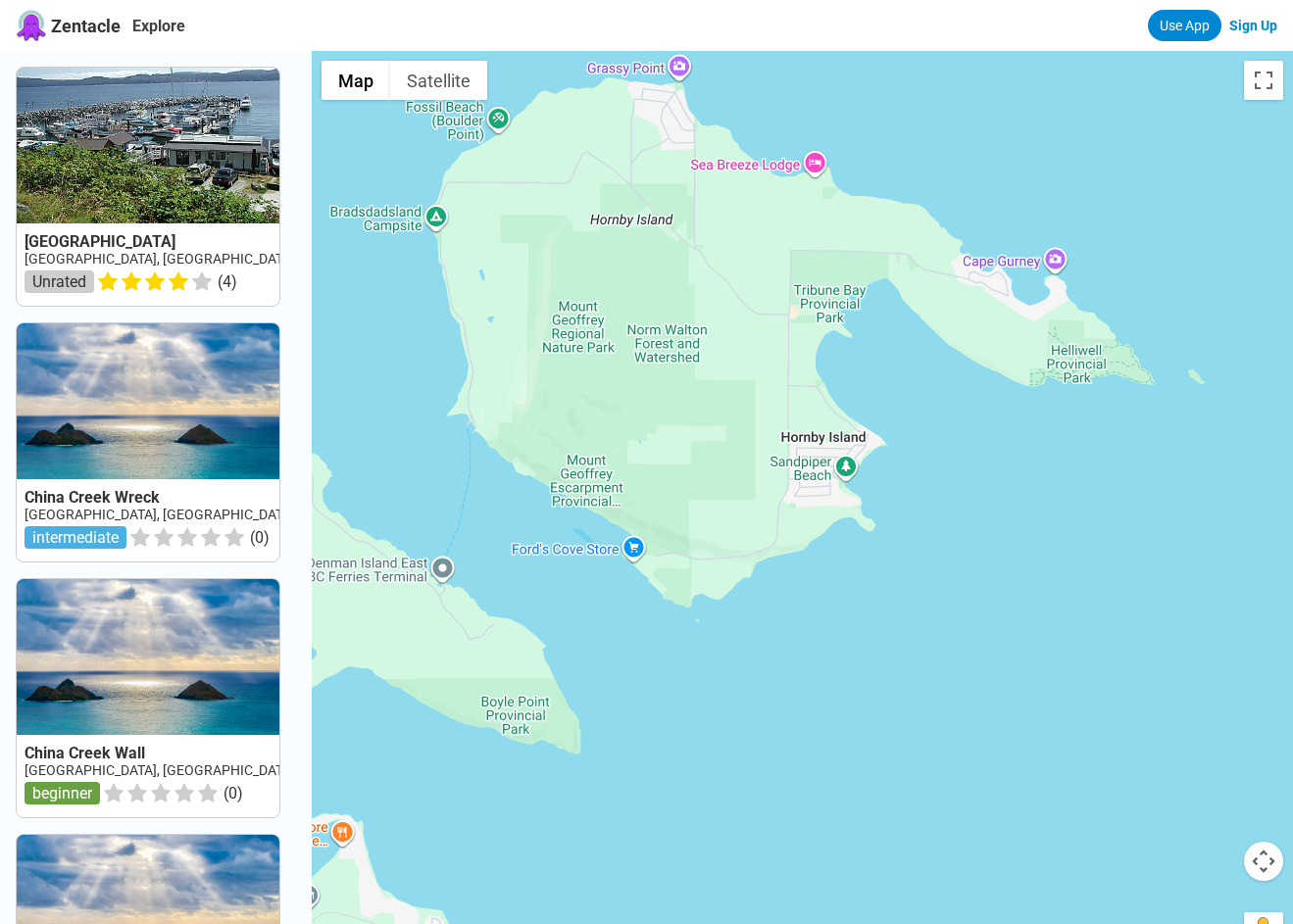
drag, startPoint x: 863, startPoint y: 602, endPoint x: 742, endPoint y: 674, distance: 140.8
click at [720, 671] on div at bounding box center [802, 513] width 981 height 924
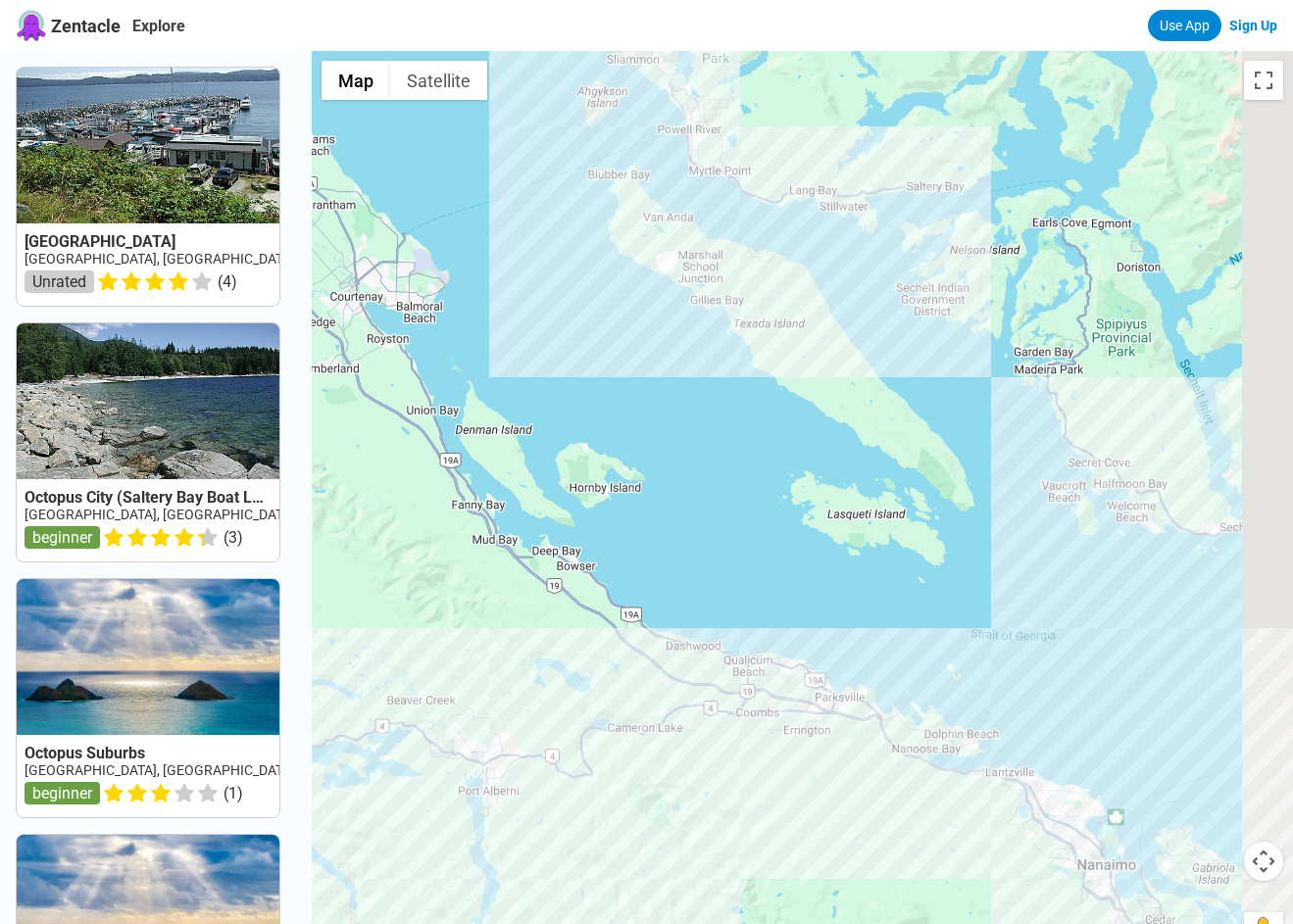
drag, startPoint x: 845, startPoint y: 728, endPoint x: 468, endPoint y: 432, distance: 479.3
click at [468, 432] on div at bounding box center [802, 513] width 981 height 924
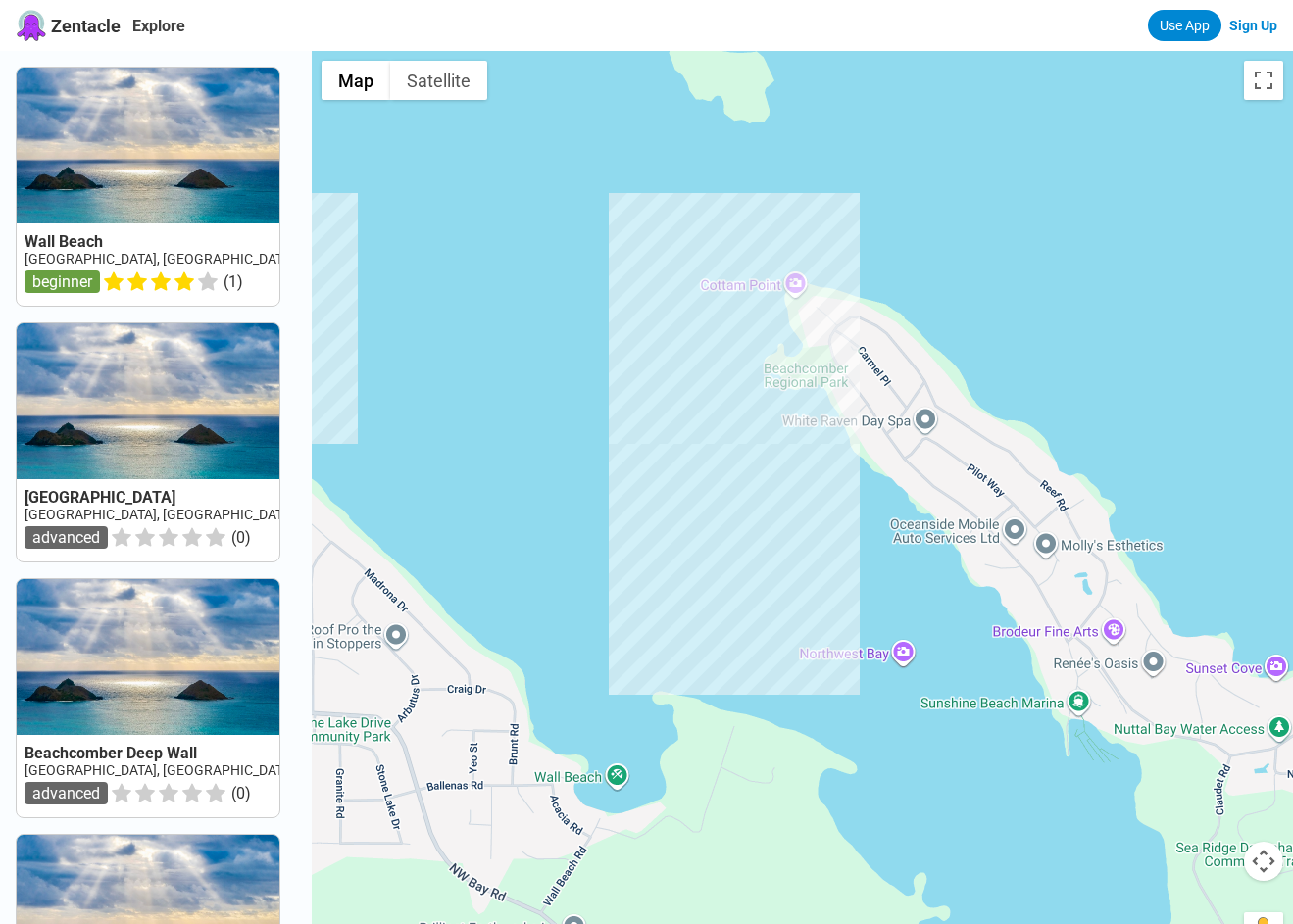
drag, startPoint x: 1039, startPoint y: 564, endPoint x: 785, endPoint y: 737, distance: 307.3
click at [785, 737] on div at bounding box center [802, 513] width 981 height 924
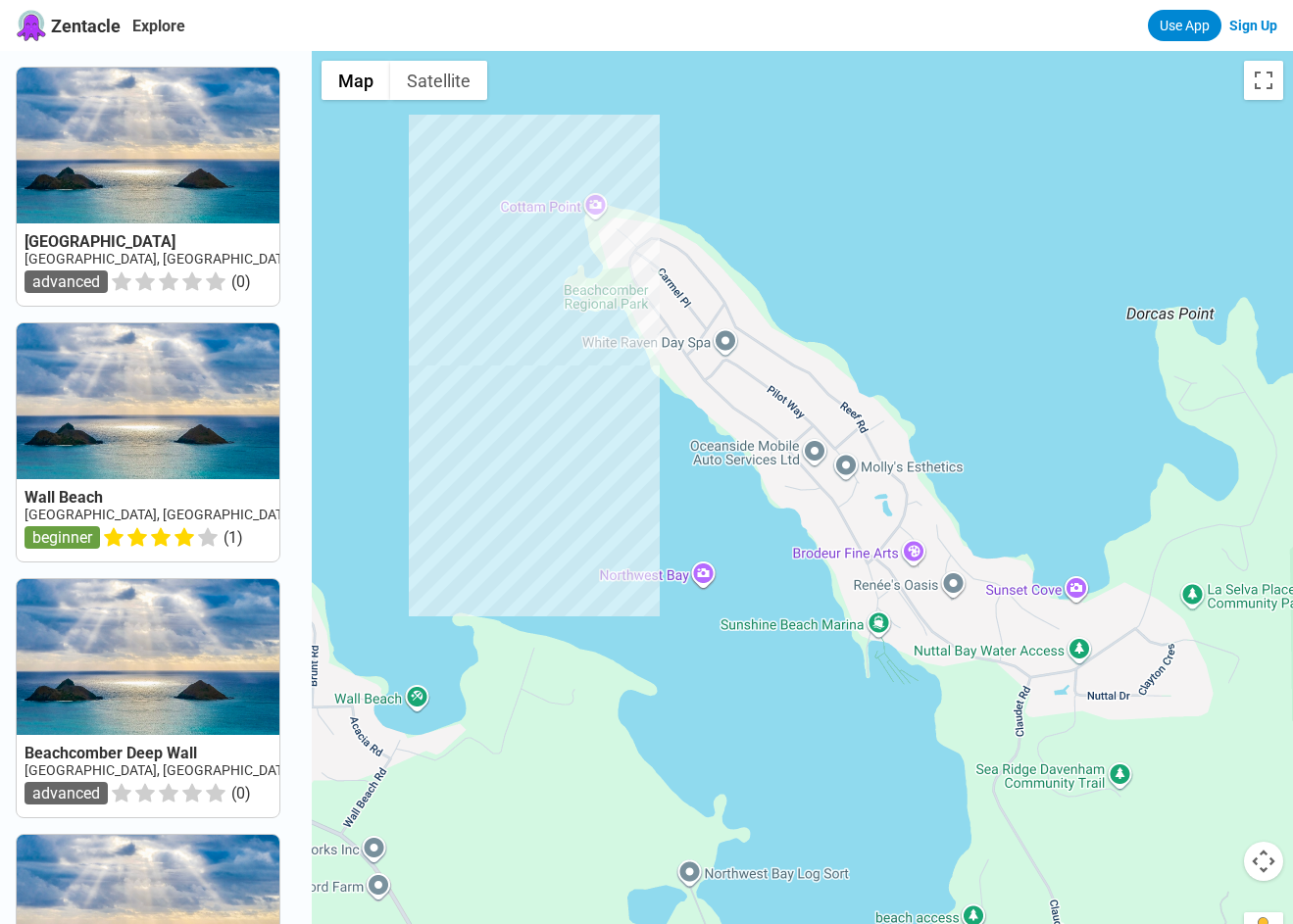
drag, startPoint x: 847, startPoint y: 693, endPoint x: 470, endPoint y: 459, distance: 443.7
click at [489, 475] on div at bounding box center [802, 513] width 981 height 924
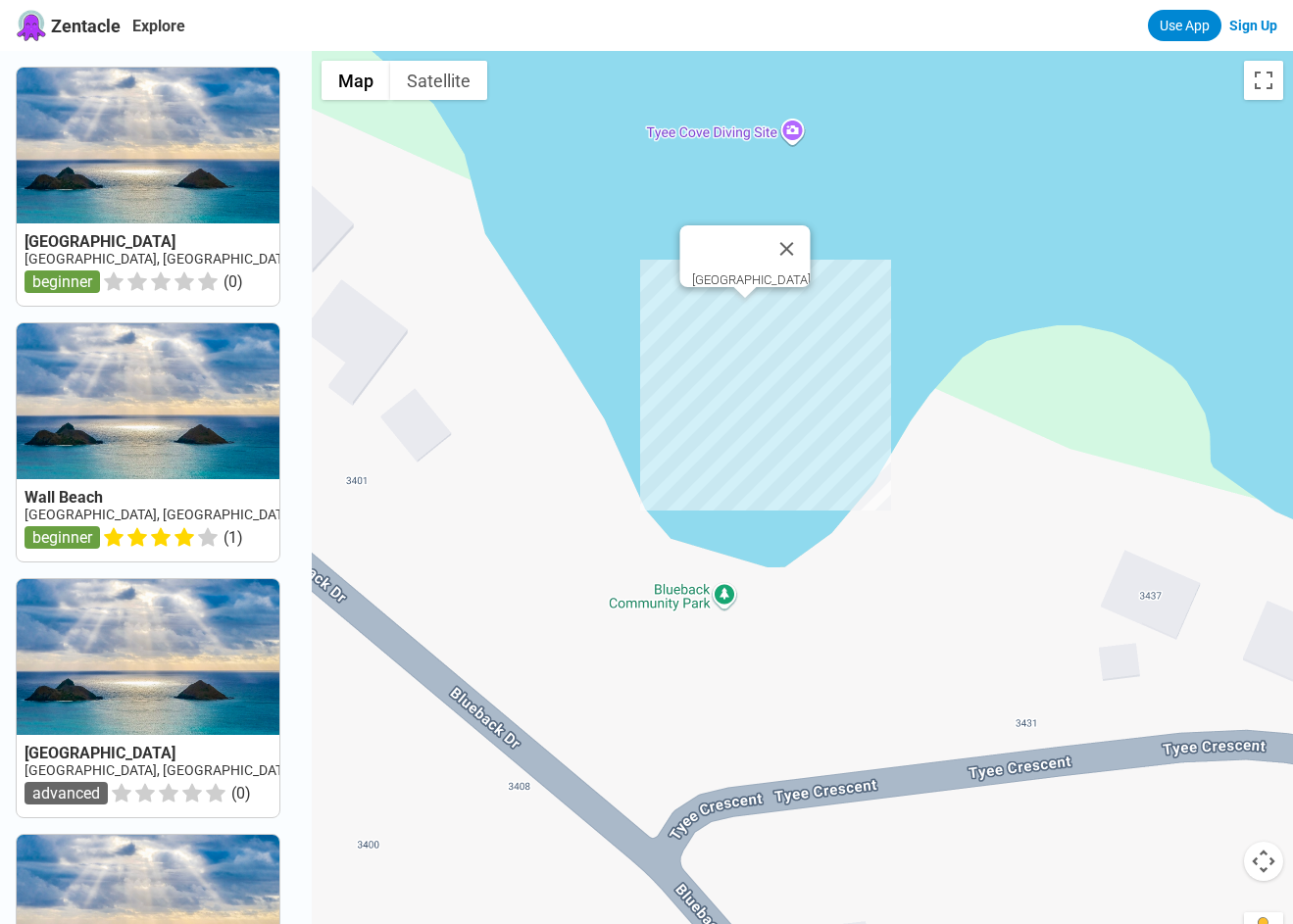
click at [749, 313] on div "Dolphin Beach" at bounding box center [802, 513] width 981 height 924
